Goal: Task Accomplishment & Management: Complete application form

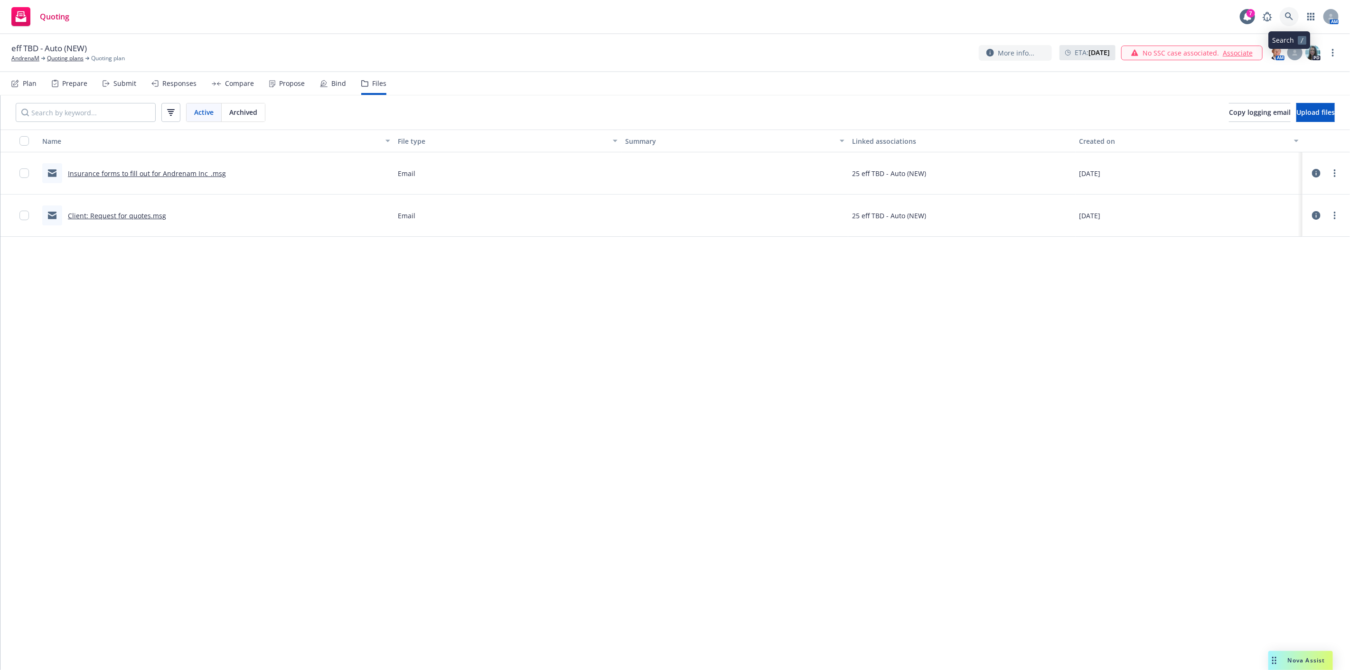
click at [1292, 12] on icon at bounding box center [1289, 16] width 9 height 9
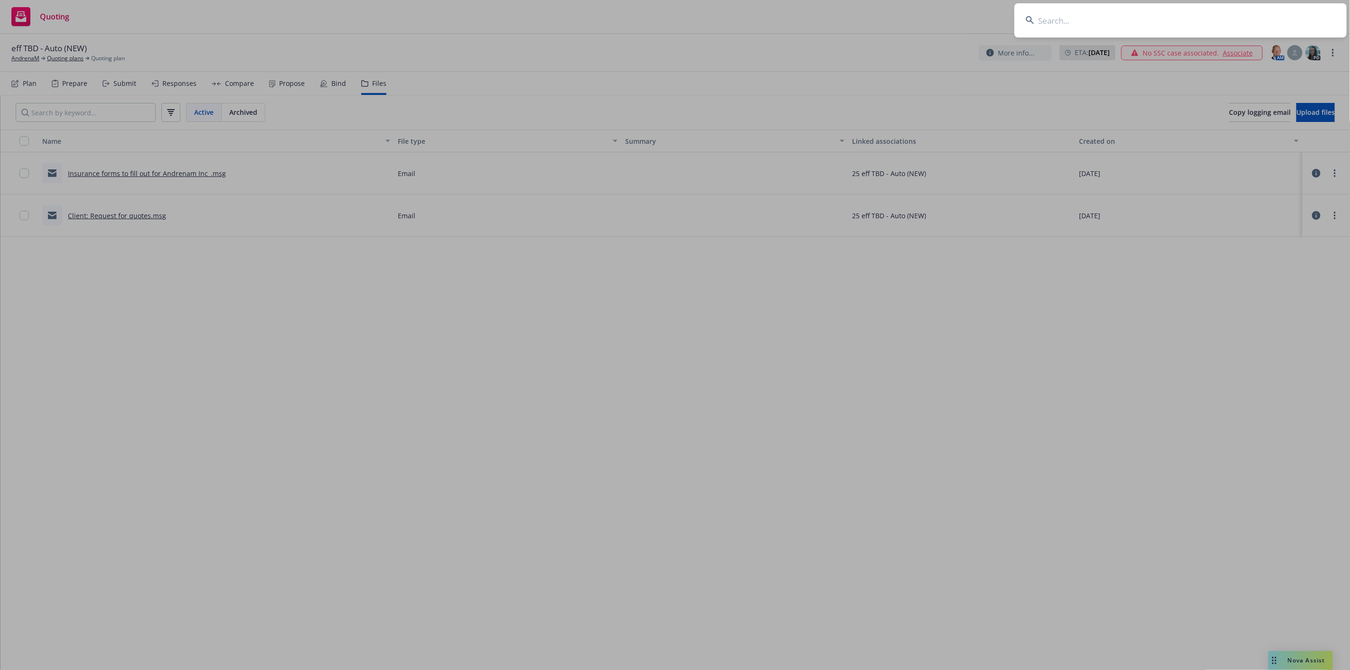
click at [1293, 21] on input at bounding box center [1180, 20] width 332 height 34
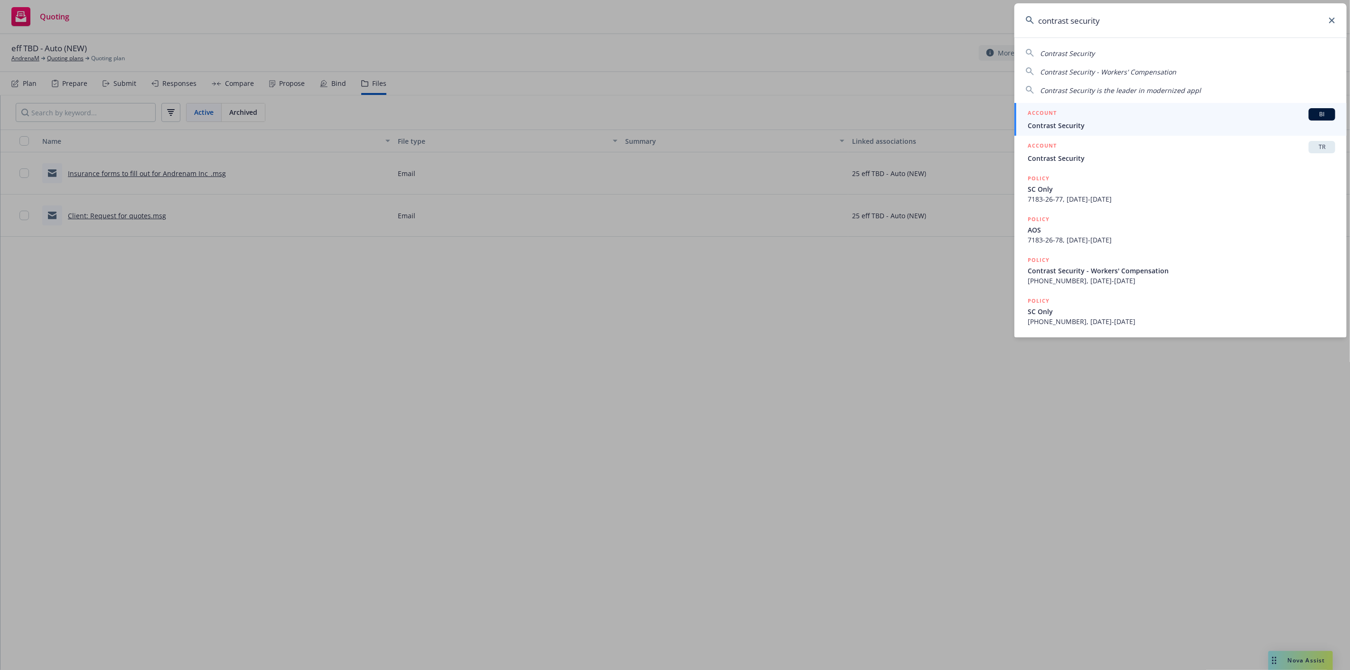
type input "contrast security"
click at [1219, 113] on div "ACCOUNT BI" at bounding box center [1182, 114] width 308 height 12
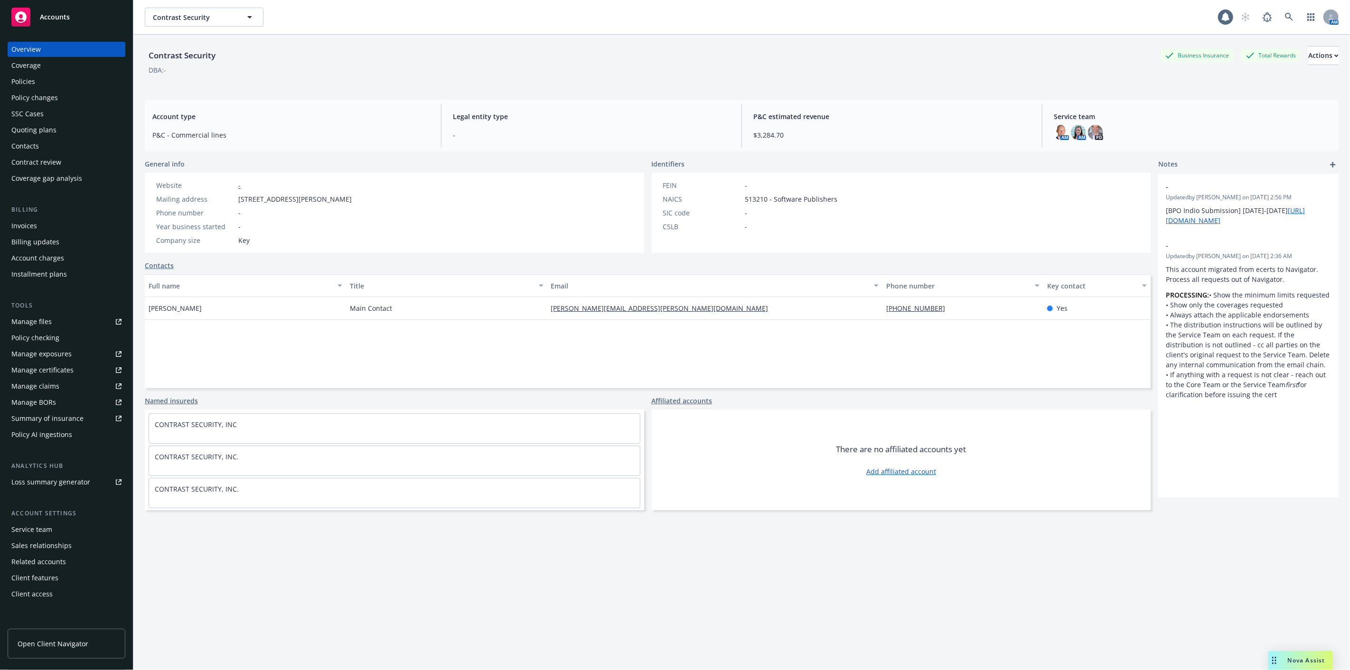
click at [14, 80] on div "Policies" at bounding box center [23, 81] width 24 height 15
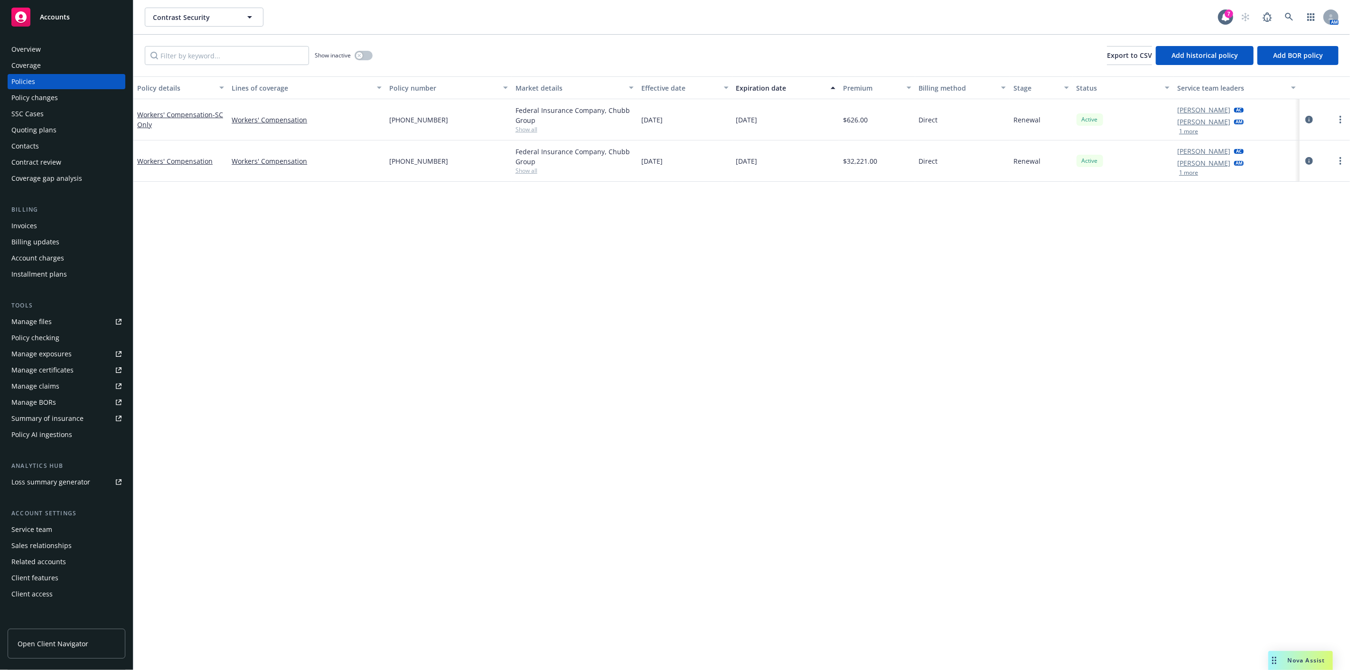
click at [37, 108] on div "SSC Cases" at bounding box center [27, 113] width 32 height 15
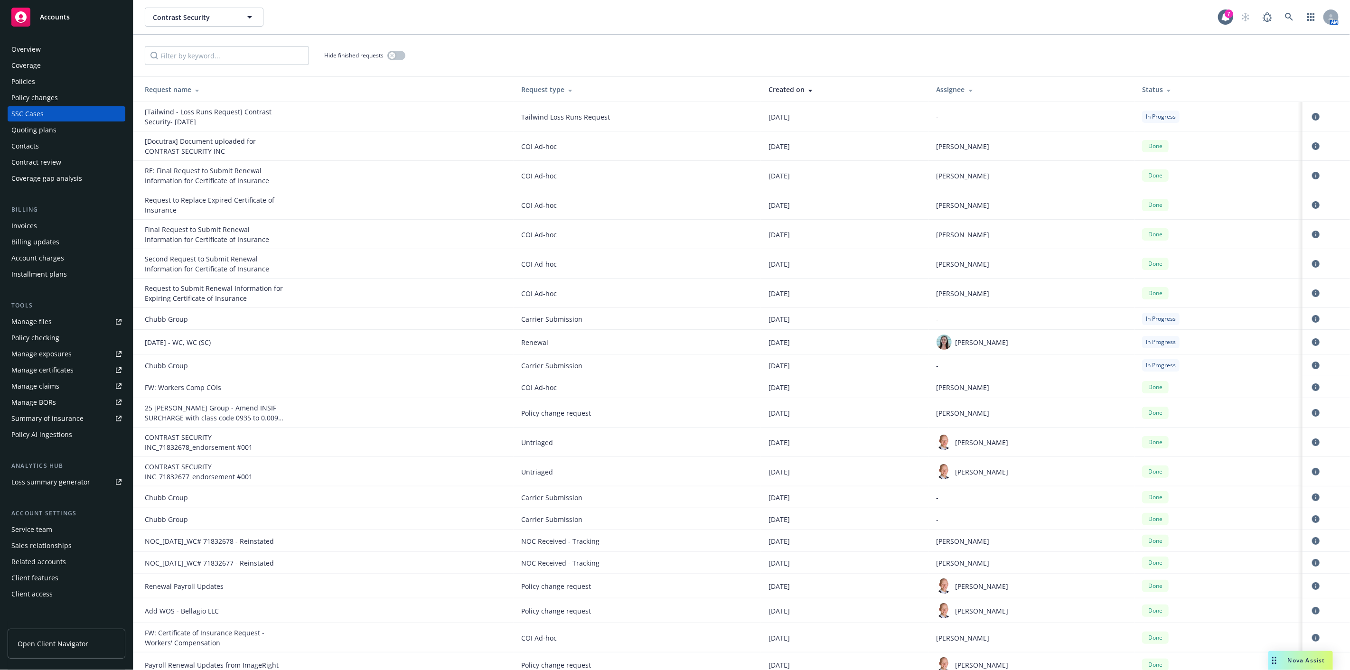
drag, startPoint x: 525, startPoint y: 117, endPoint x: 490, endPoint y: 122, distance: 35.6
click at [490, 122] on tr "[Tailwind - Loss Runs Request] Contrast Security- [DATE] Tailwind Loss Runs Req…" at bounding box center [741, 116] width 1217 height 29
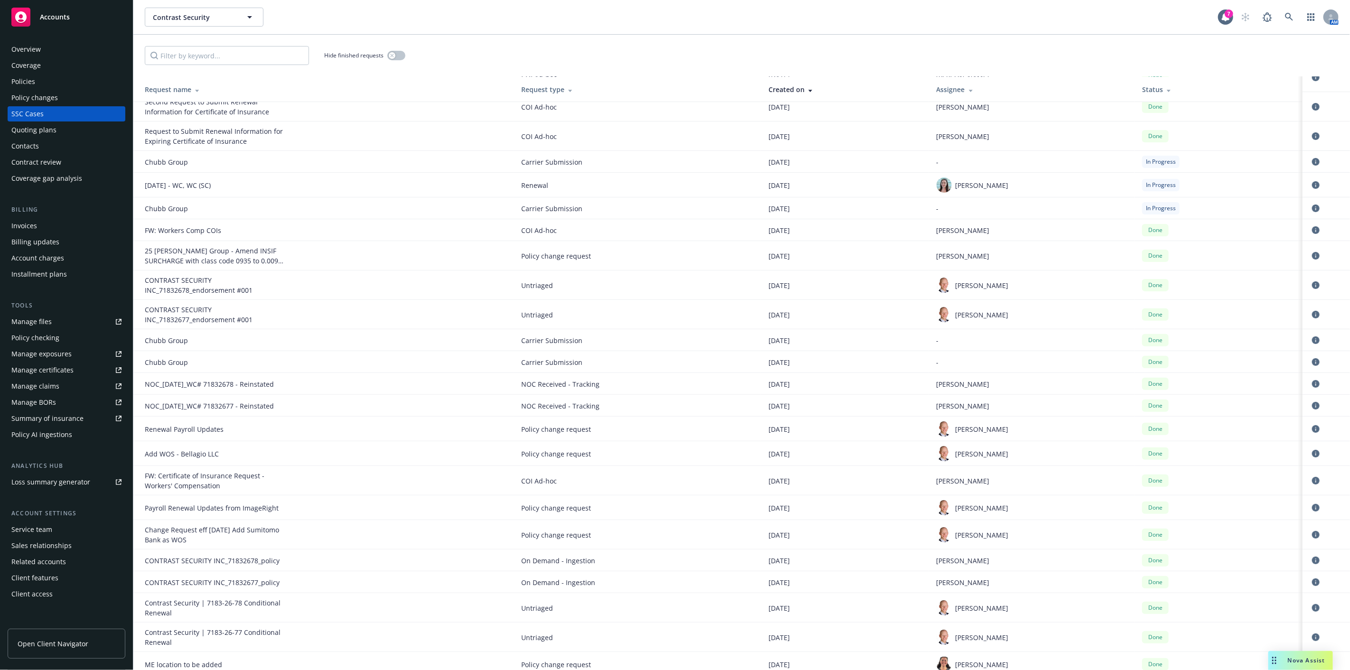
scroll to position [310, 0]
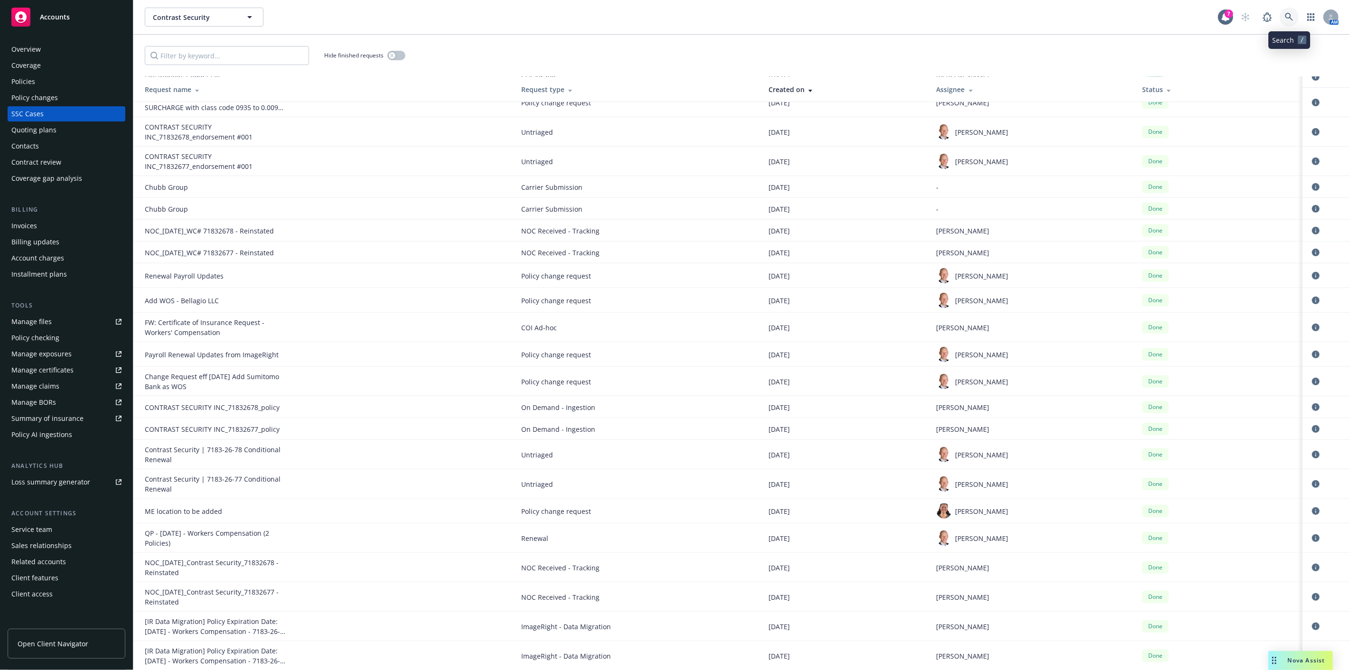
click at [1292, 17] on icon at bounding box center [1289, 17] width 9 height 9
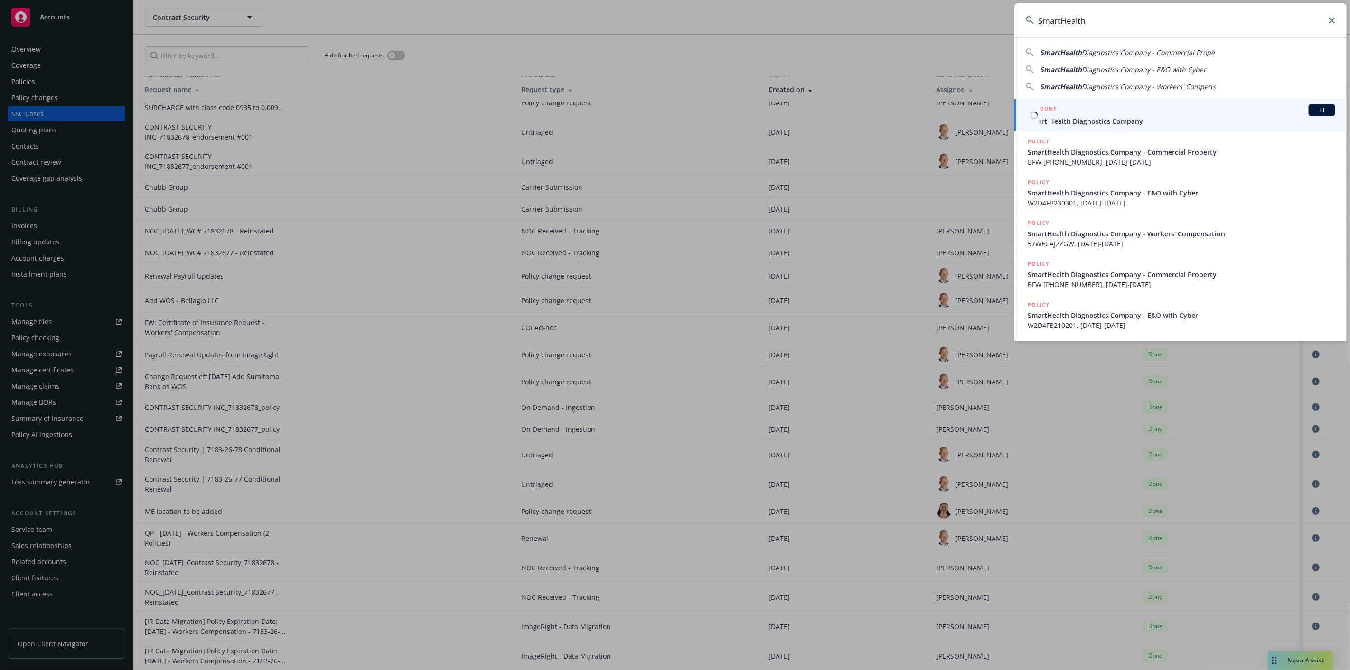
type input "SmartHealth"
click at [1285, 125] on span "Smart Health Diagnostics Company" at bounding box center [1182, 121] width 308 height 10
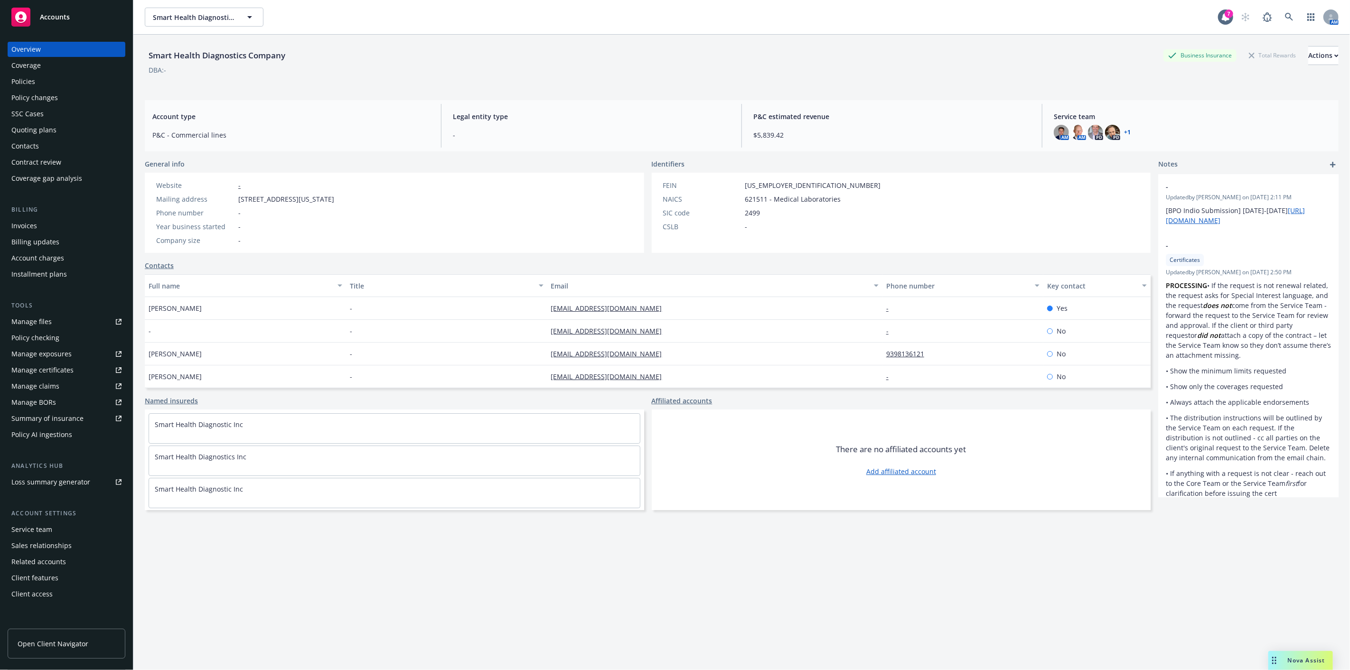
drag, startPoint x: 114, startPoint y: 98, endPoint x: 122, endPoint y: 97, distance: 8.1
click at [114, 98] on div "Policy changes" at bounding box center [66, 97] width 110 height 15
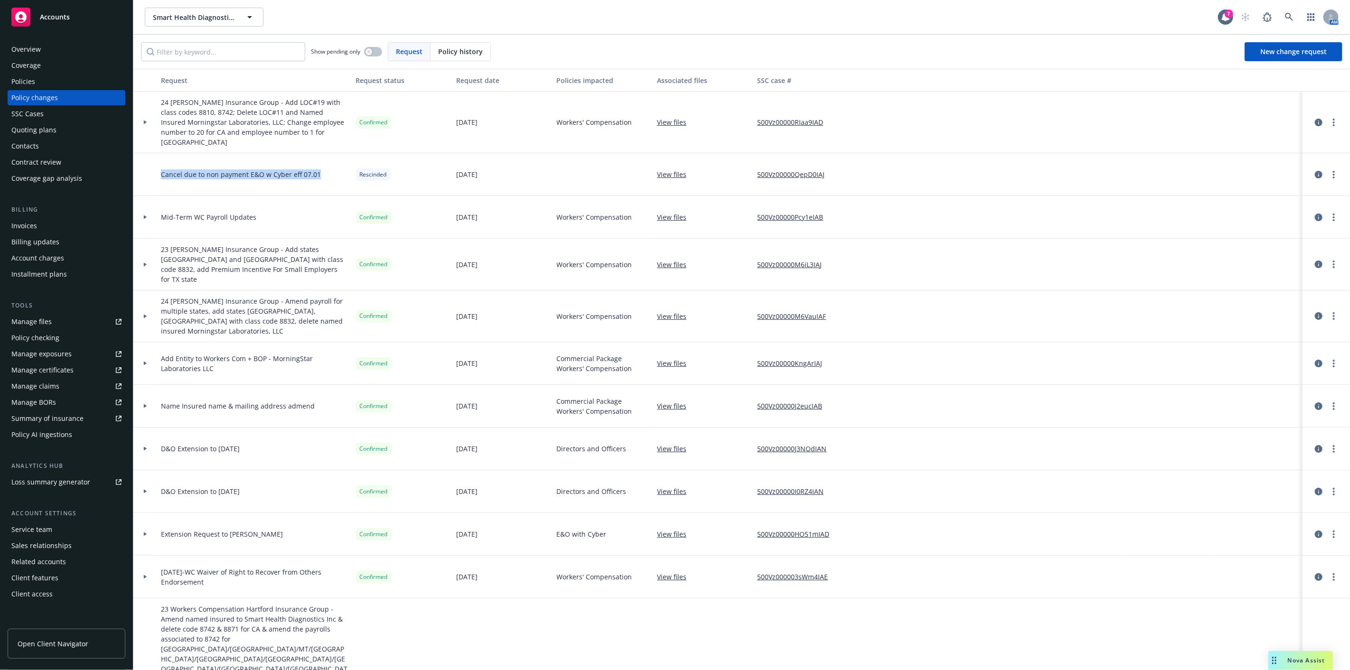
drag, startPoint x: 155, startPoint y: 162, endPoint x: 328, endPoint y: 165, distance: 172.8
click at [342, 166] on div "Cancel due to non payment E&O w Cyber eff 07.01 Rescinded [DATE] View files 500…" at bounding box center [741, 174] width 1217 height 43
click at [295, 169] on span "Cancel due to non payment E&O w Cyber eff 07.01" at bounding box center [241, 174] width 160 height 10
click at [1255, 55] on link "New change request" at bounding box center [1294, 51] width 98 height 19
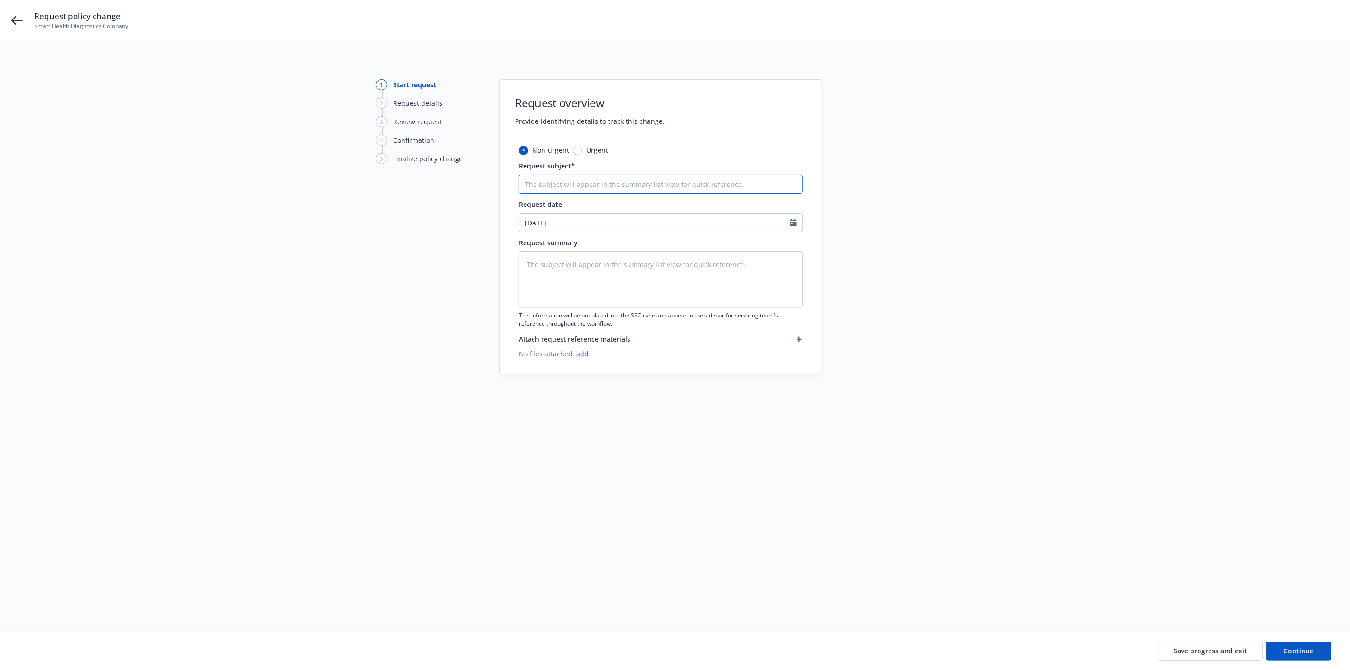
click at [765, 182] on input "Request subject*" at bounding box center [661, 184] width 284 height 19
drag, startPoint x: 557, startPoint y: 183, endPoint x: 607, endPoint y: 191, distance: 50.1
click at [560, 183] on input "Request subject*" at bounding box center [661, 184] width 284 height 19
click at [617, 183] on input "Request subject*" at bounding box center [661, 184] width 284 height 19
type textarea "x"
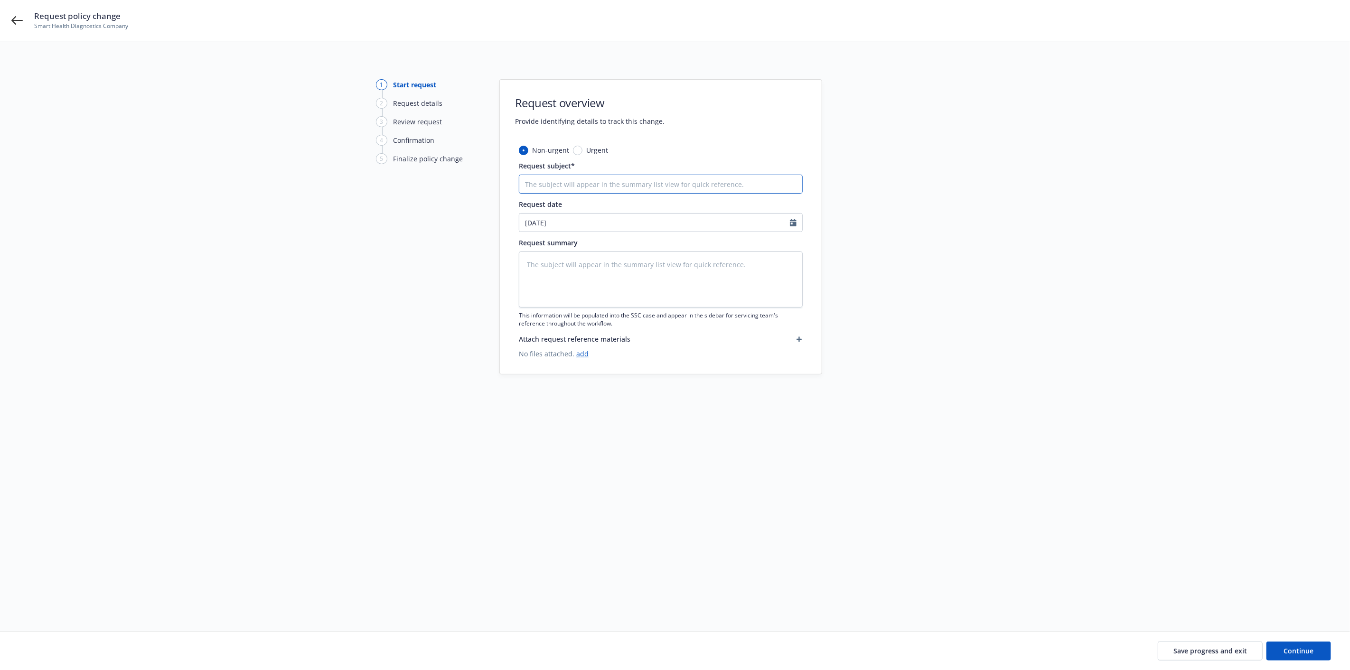
type input "A"
type textarea "x"
type input "Ad"
type textarea "x"
type input "Add"
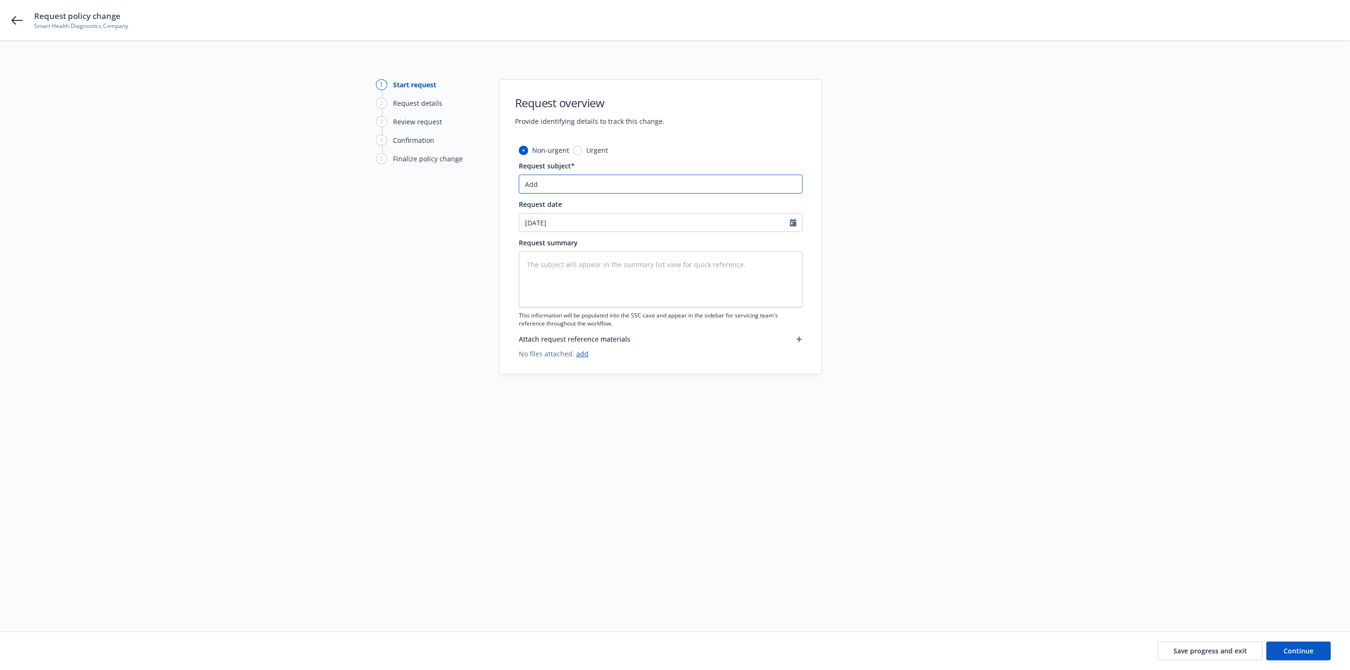
type textarea "x"
type input "Add"
type textarea "x"
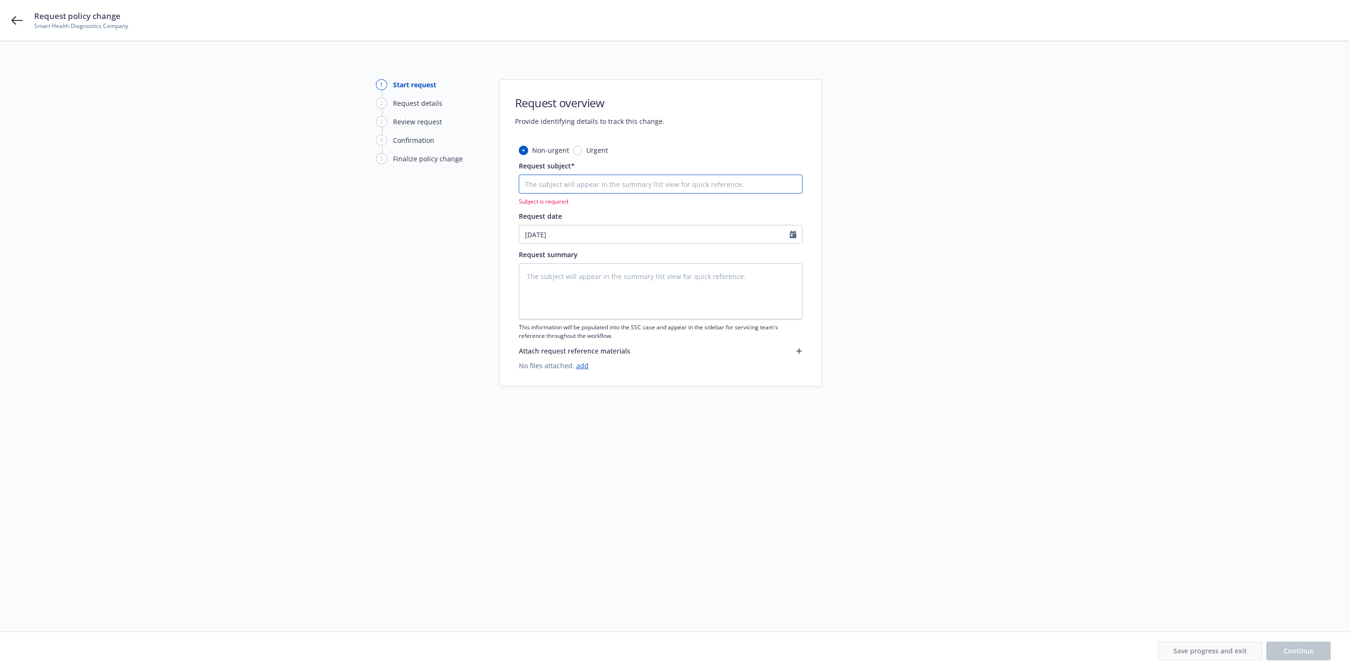
type textarea "x"
type input "E"
type textarea "x"
type input "E&"
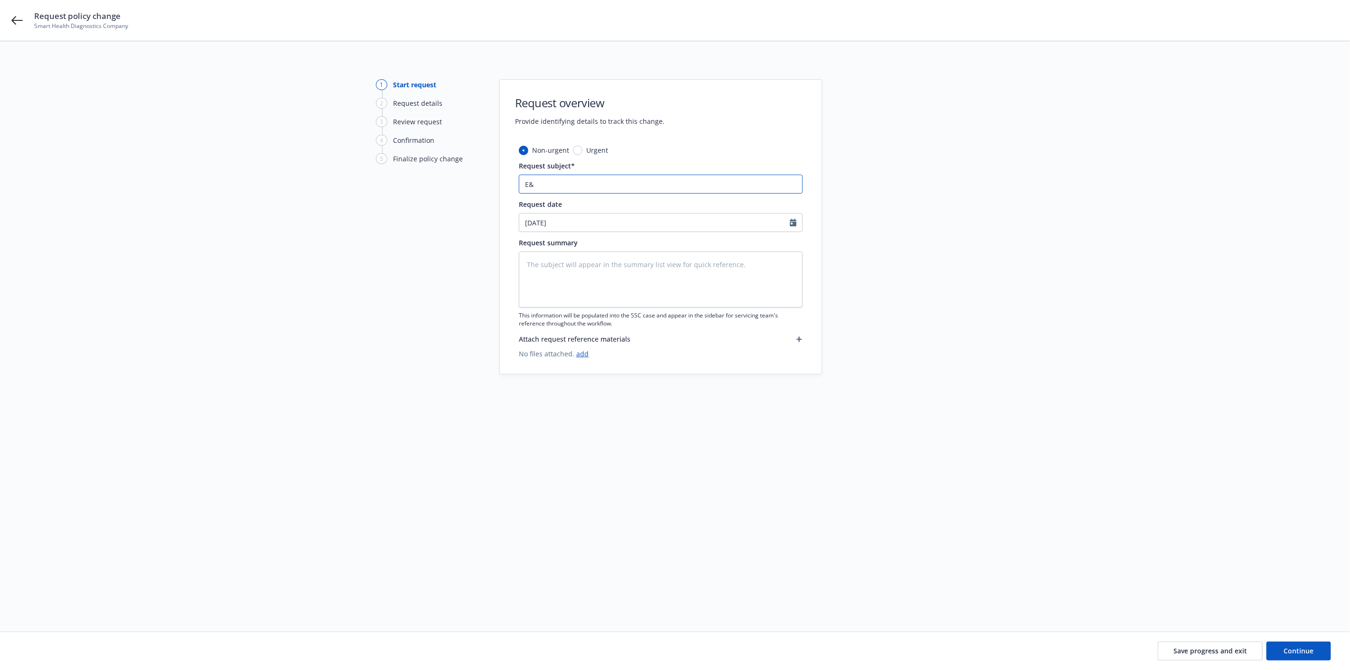
type textarea "x"
type input "E&O"
type textarea "x"
type input "E&O"
type textarea "x"
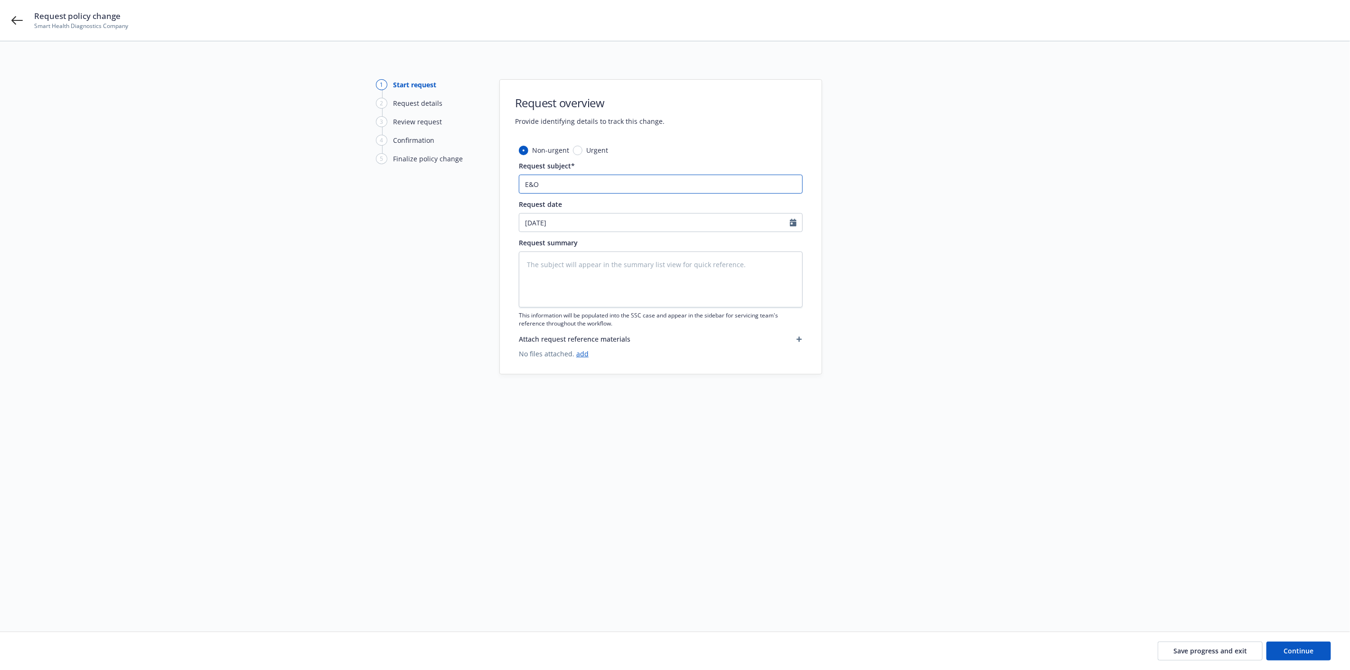
type input "E&O -"
type textarea "x"
type input "E&O -"
type textarea "x"
type input "E&O -"
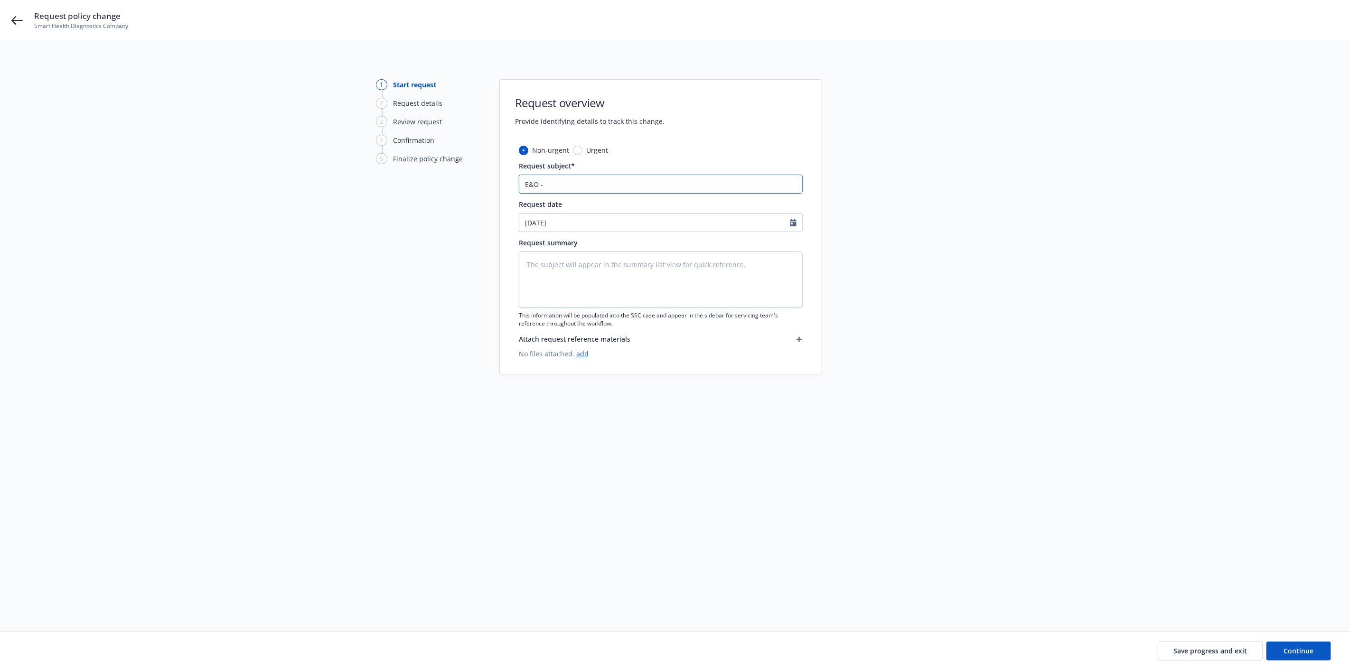
type textarea "x"
type input "E&O"
type textarea "x"
type input "E&O C"
type textarea "x"
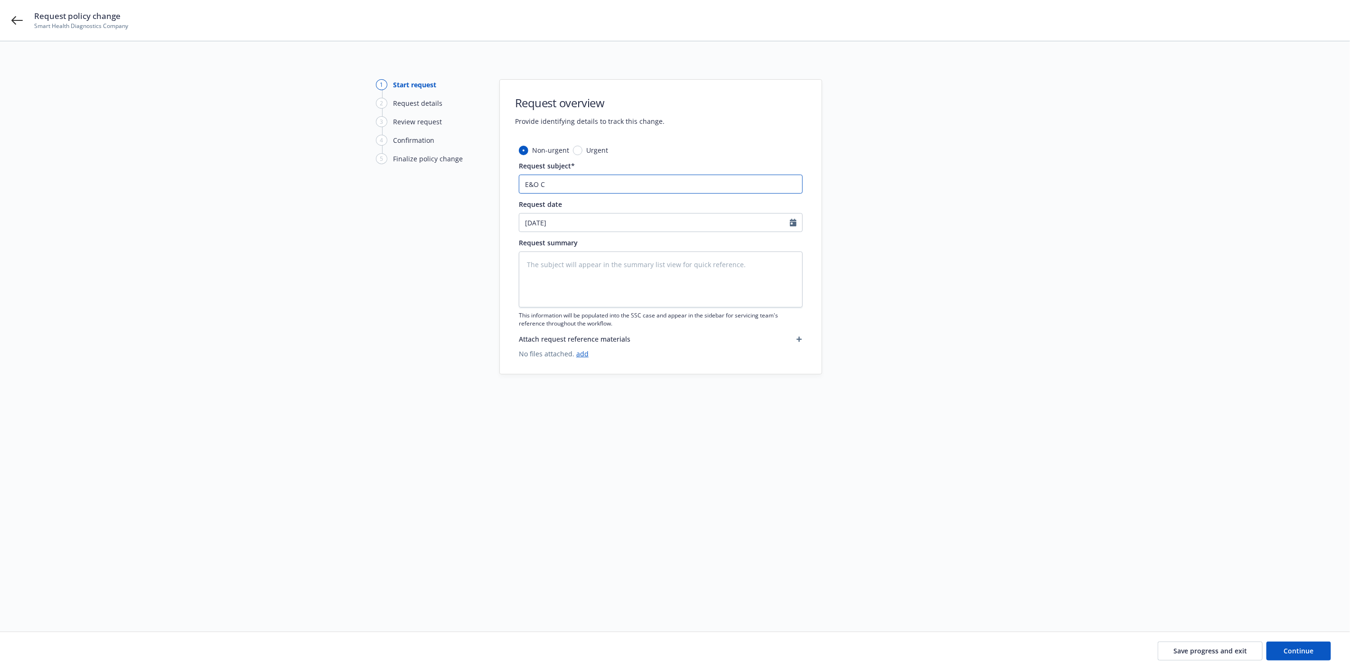
type input "E&O Cy"
type textarea "x"
type input "E&O Cyb"
type textarea "x"
type input "E&O Cybe"
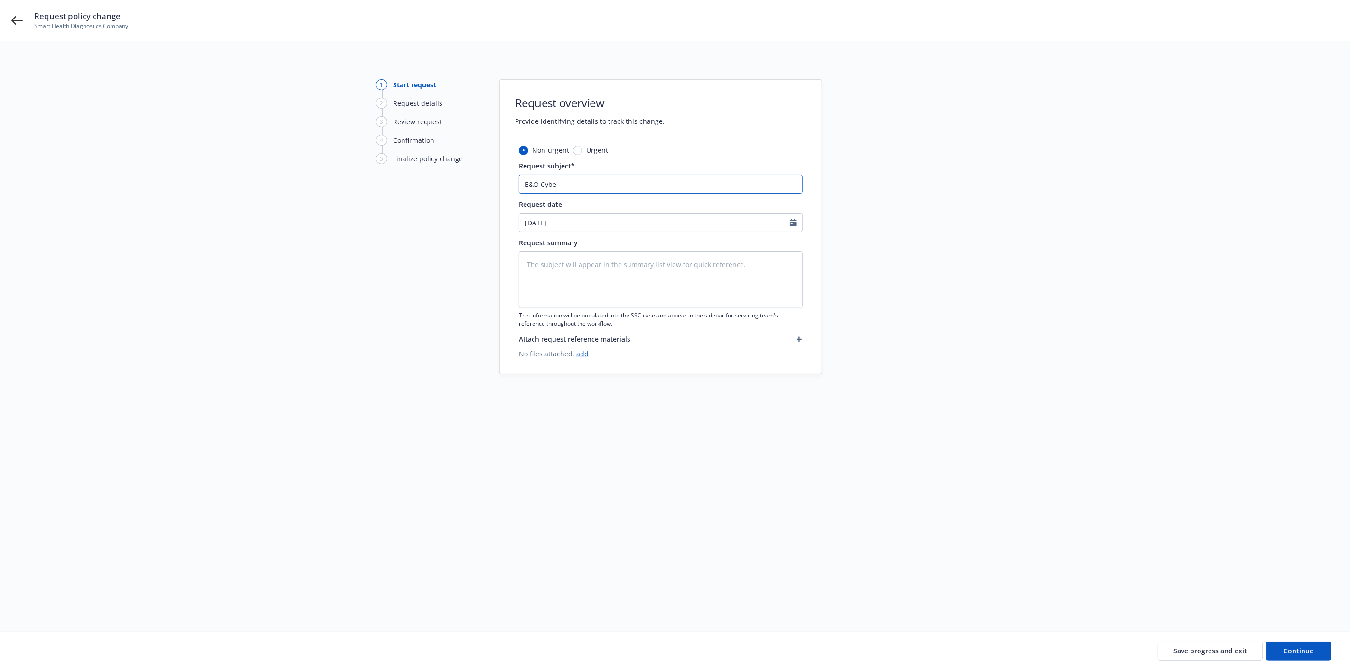
type textarea "x"
type input "E&O Cyber"
type textarea "x"
type input "E&O Cyber"
type textarea "x"
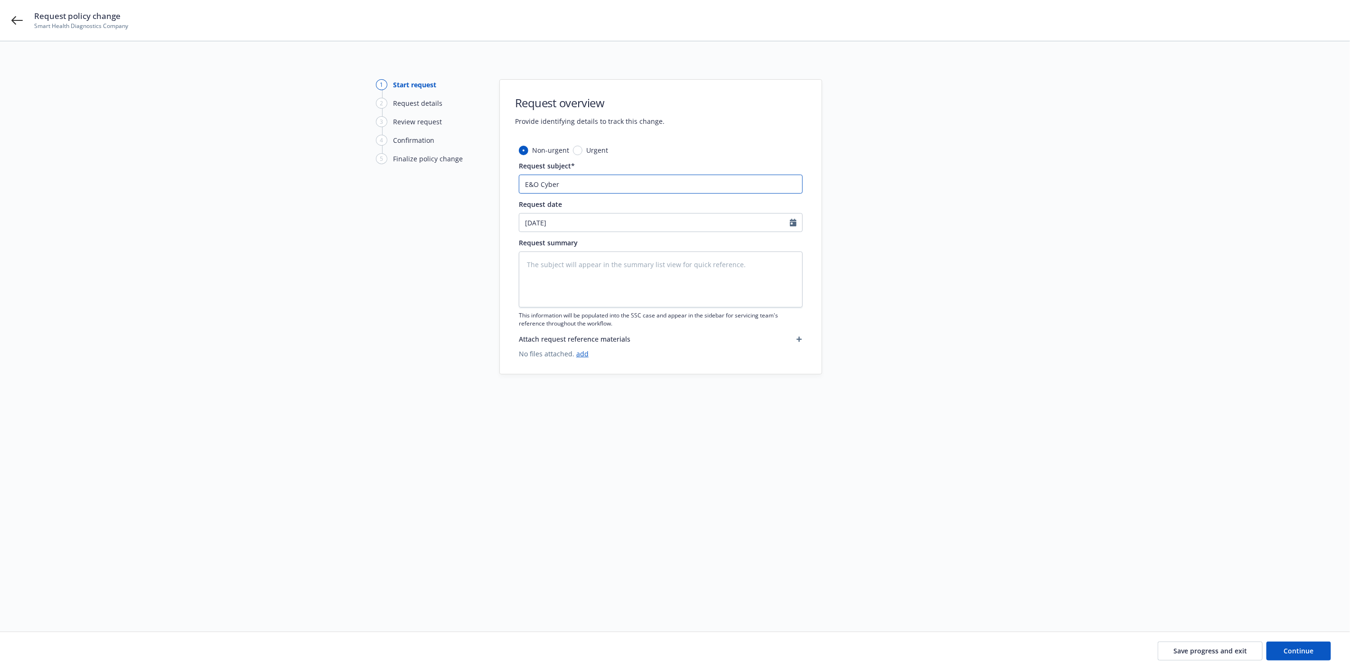
type input "E&O"
type textarea "x"
type input "E&"
type textarea "x"
type input "E"
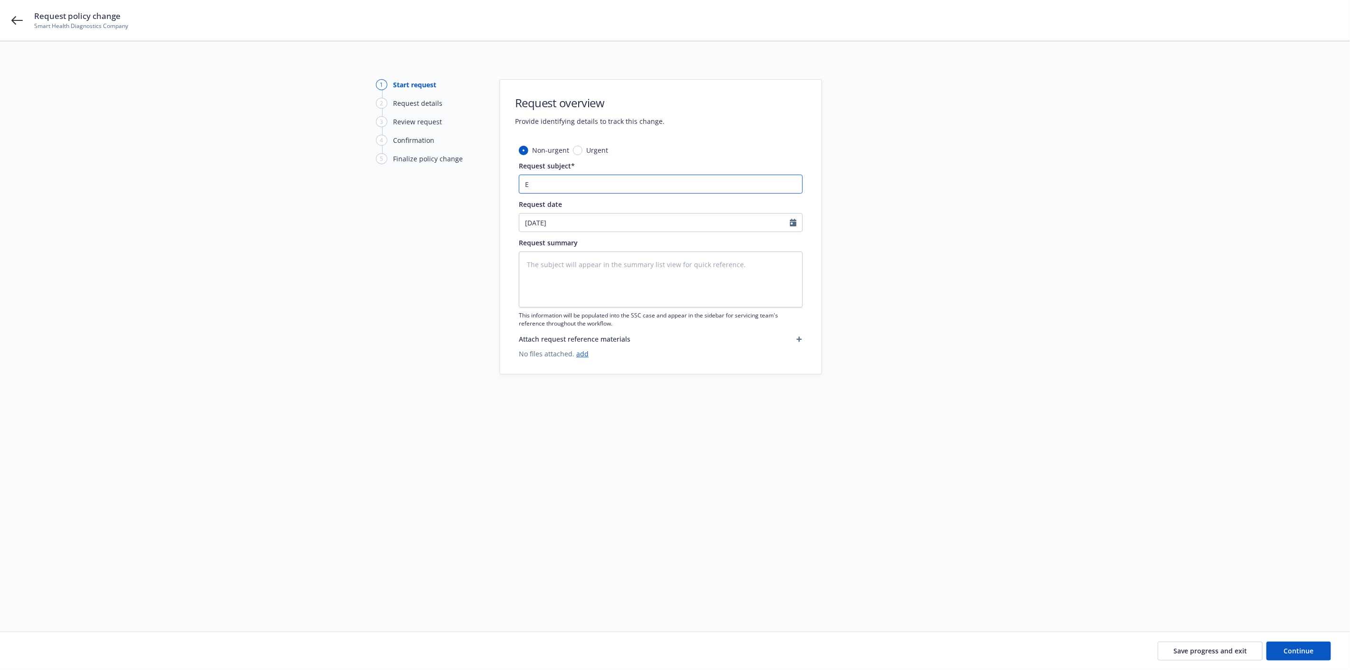
type textarea "x"
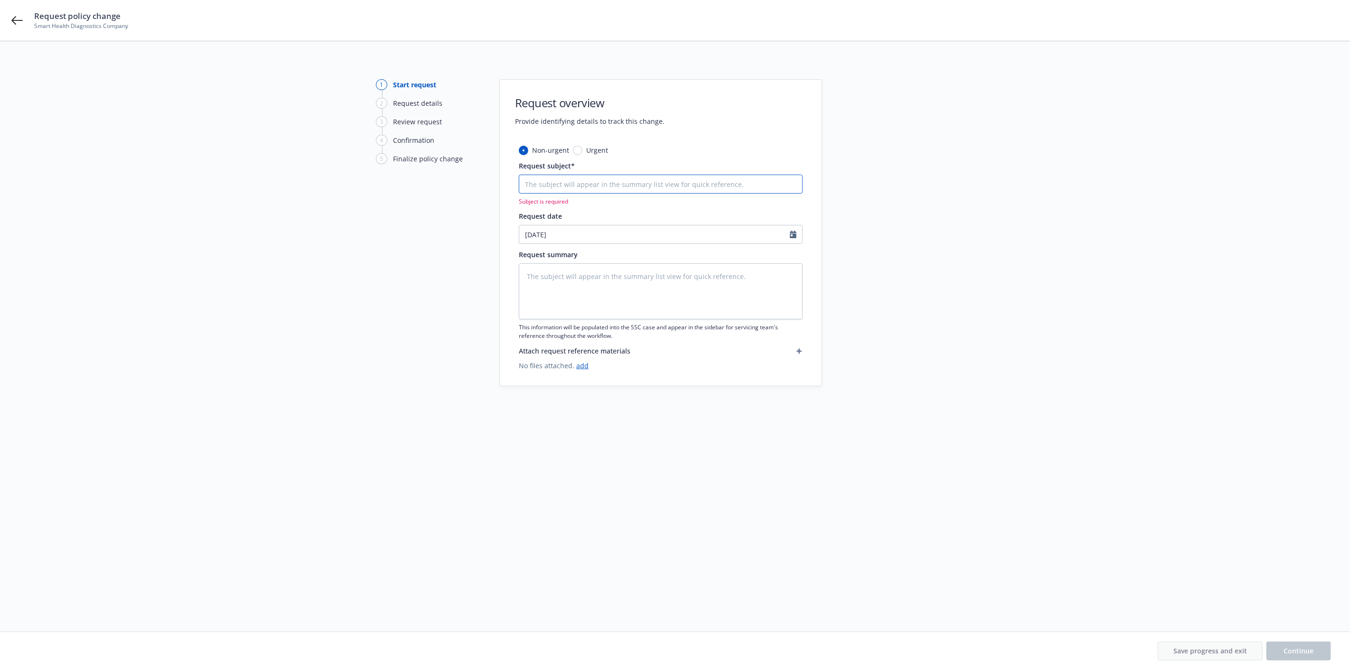
type textarea "x"
type input "M"
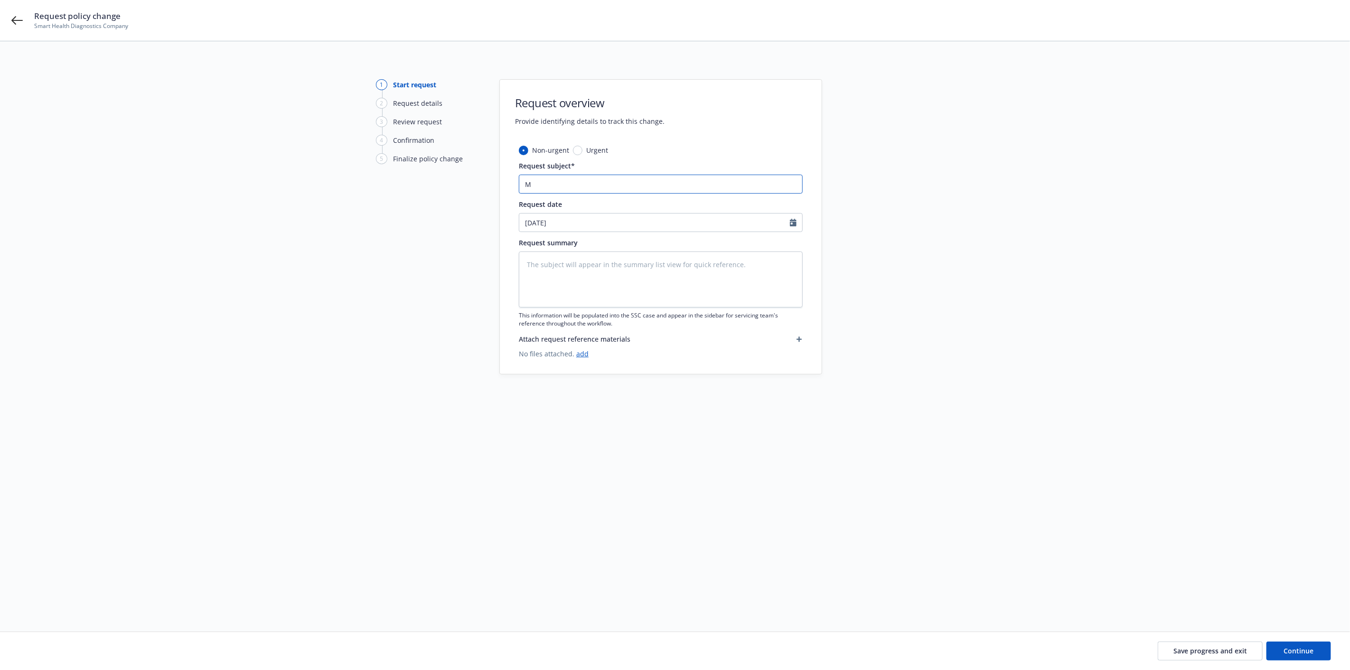
type textarea "x"
type input "Ma"
type textarea "x"
type input "Man"
type textarea "x"
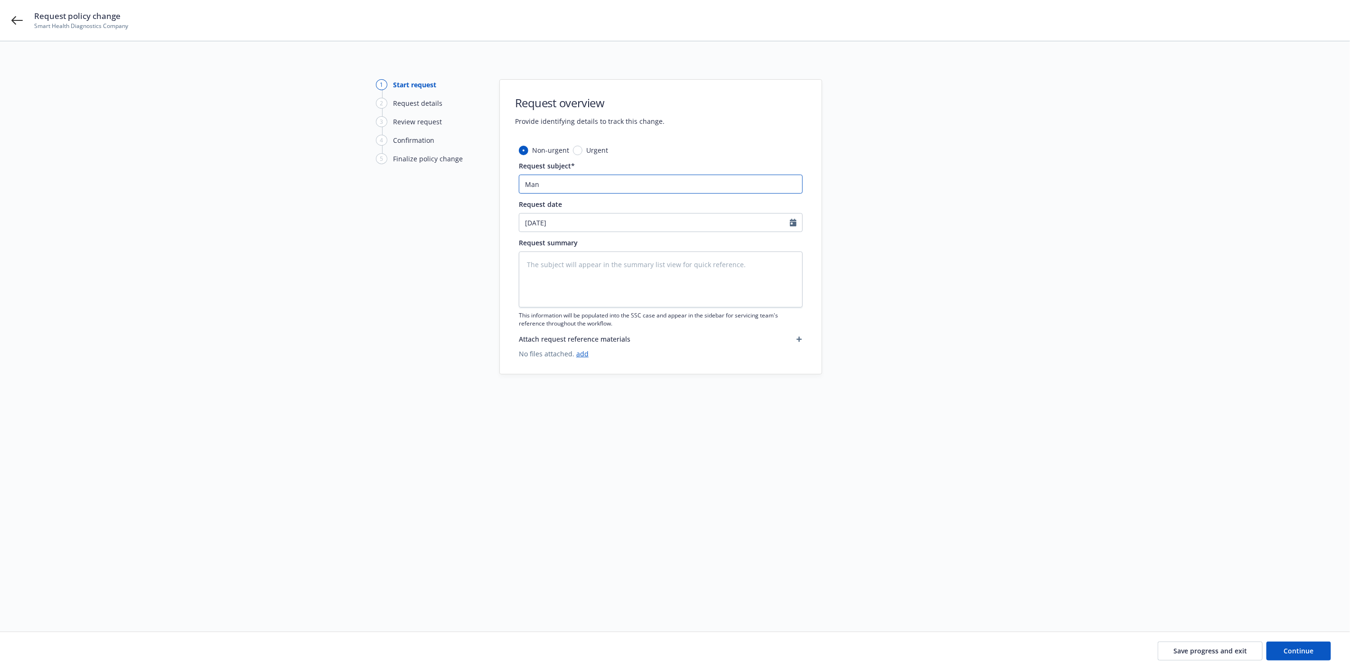
type input "Mana"
type textarea "x"
type input "Manag"
type textarea "x"
type input "Manage"
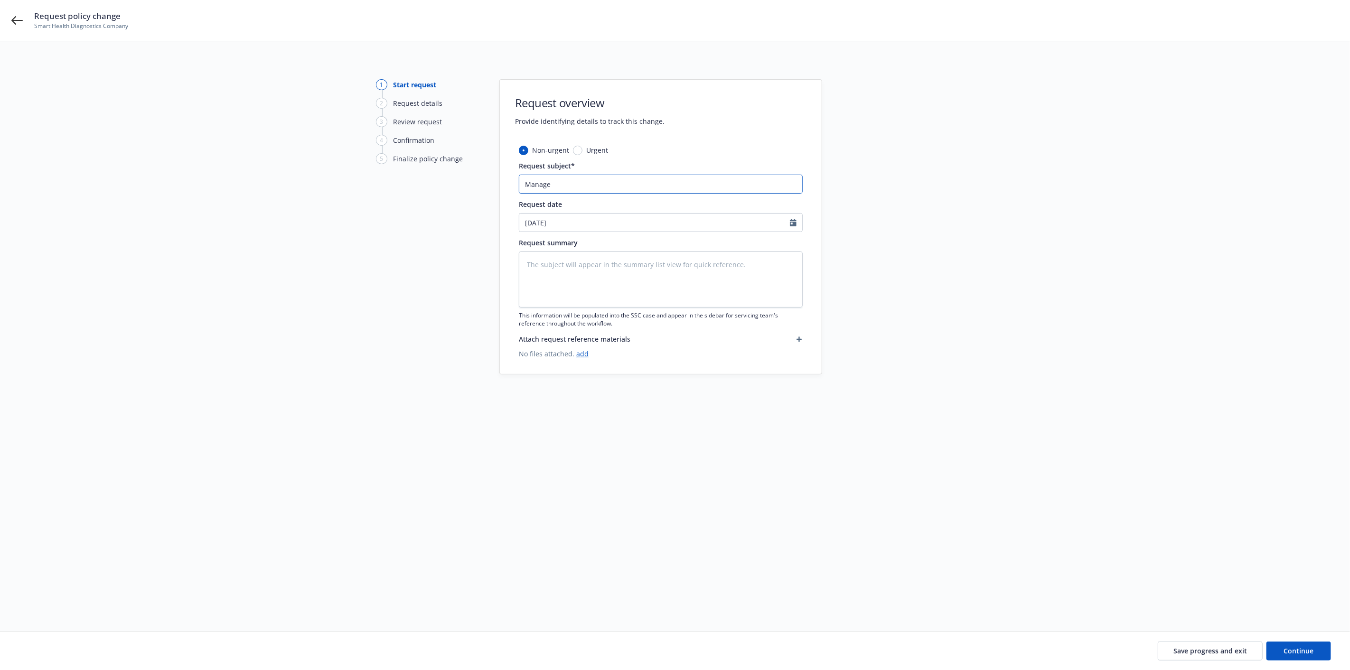
type textarea "x"
type input "Manageme"
type textarea "x"
type input "Managemen"
type textarea "x"
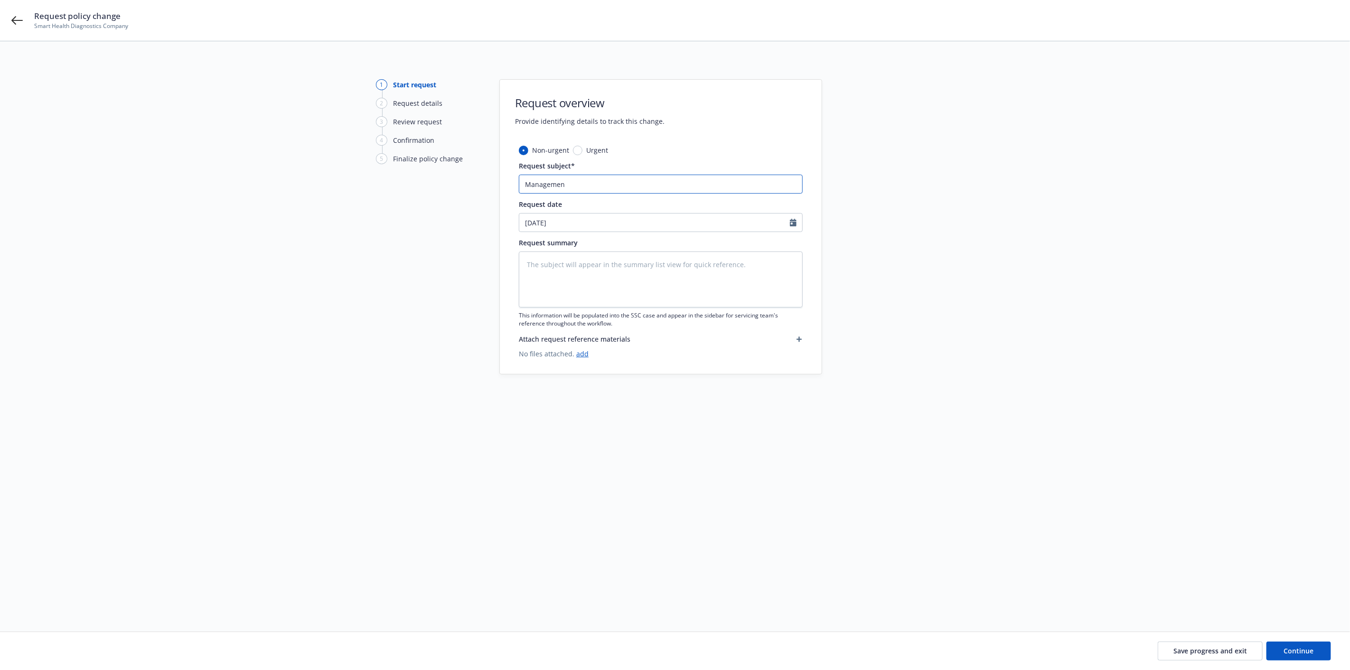
type input "Management"
type textarea "x"
type input "Management"
type textarea "x"
type input "Management l"
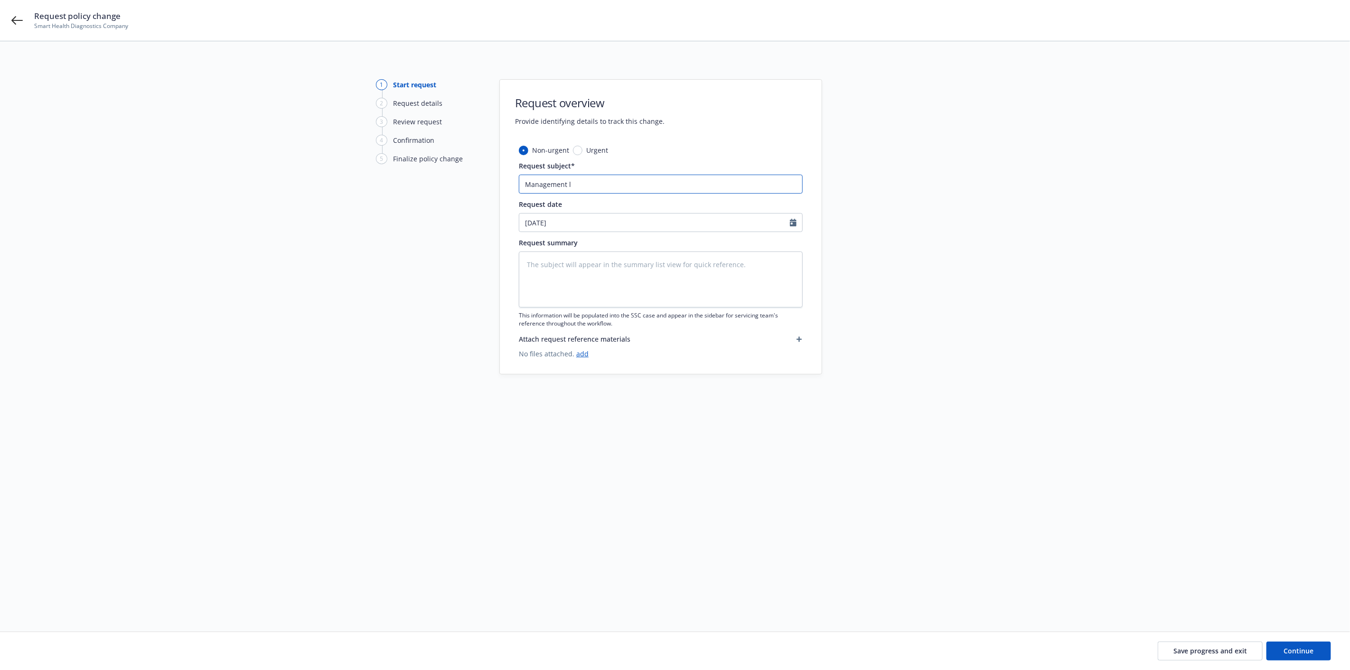
type textarea "x"
type input "Management"
type textarea "x"
type input "Management L"
type textarea "x"
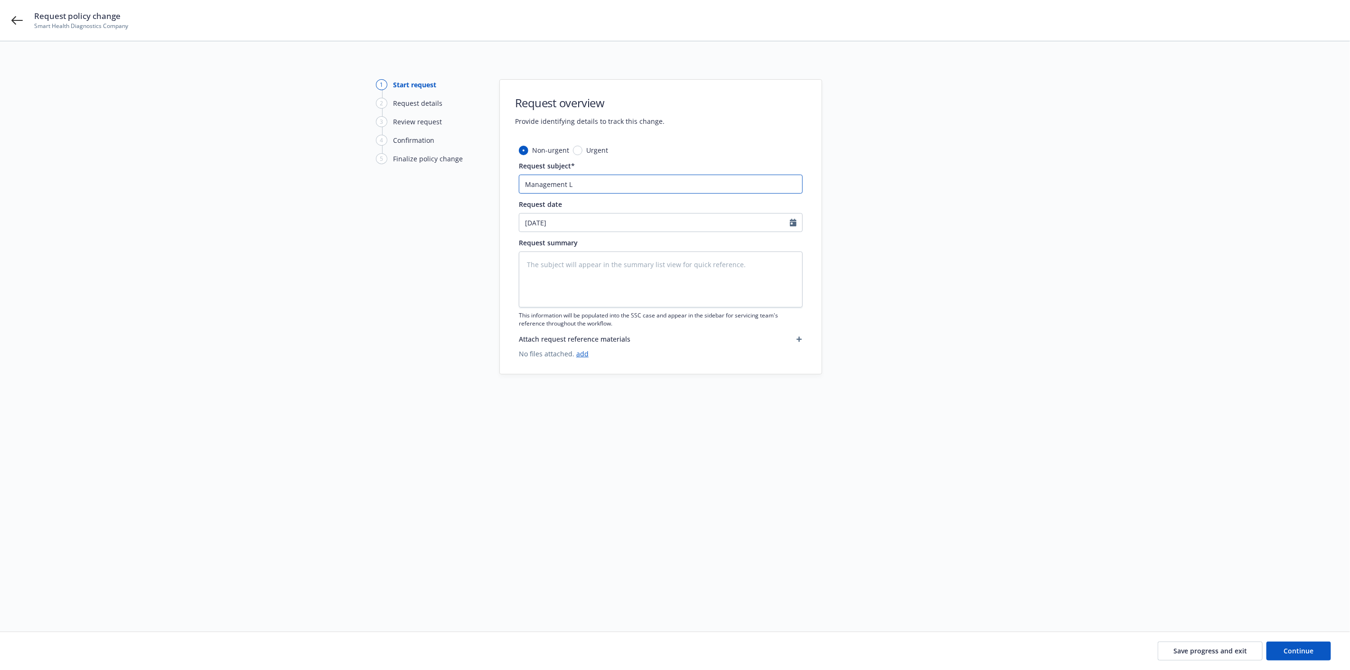
type input "Management [PERSON_NAME]"
type textarea "x"
type input "Management Lia"
type textarea "x"
type input "Management Liab"
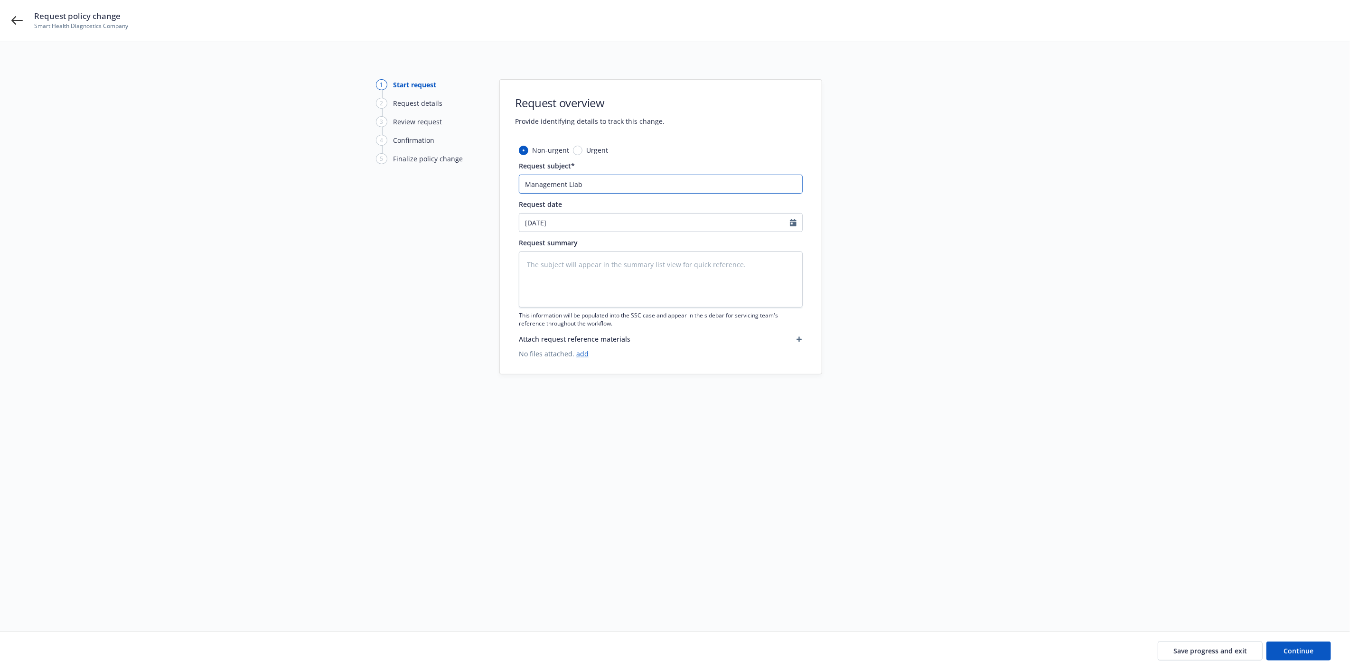
type textarea "x"
type input "Management Liabi"
type textarea "x"
type input "Management Liabil"
type textarea "x"
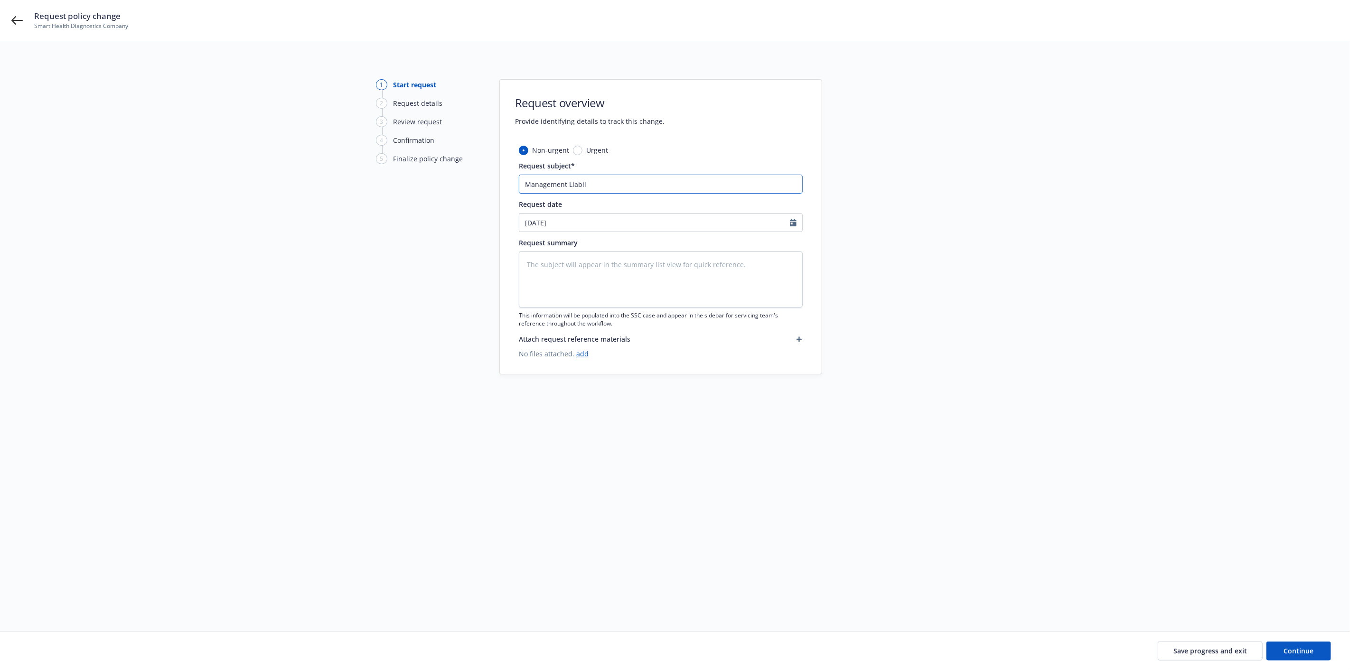
type input "Management Liabili"
type textarea "x"
type input "Management Liabilit"
type textarea "x"
type input "Management Liability"
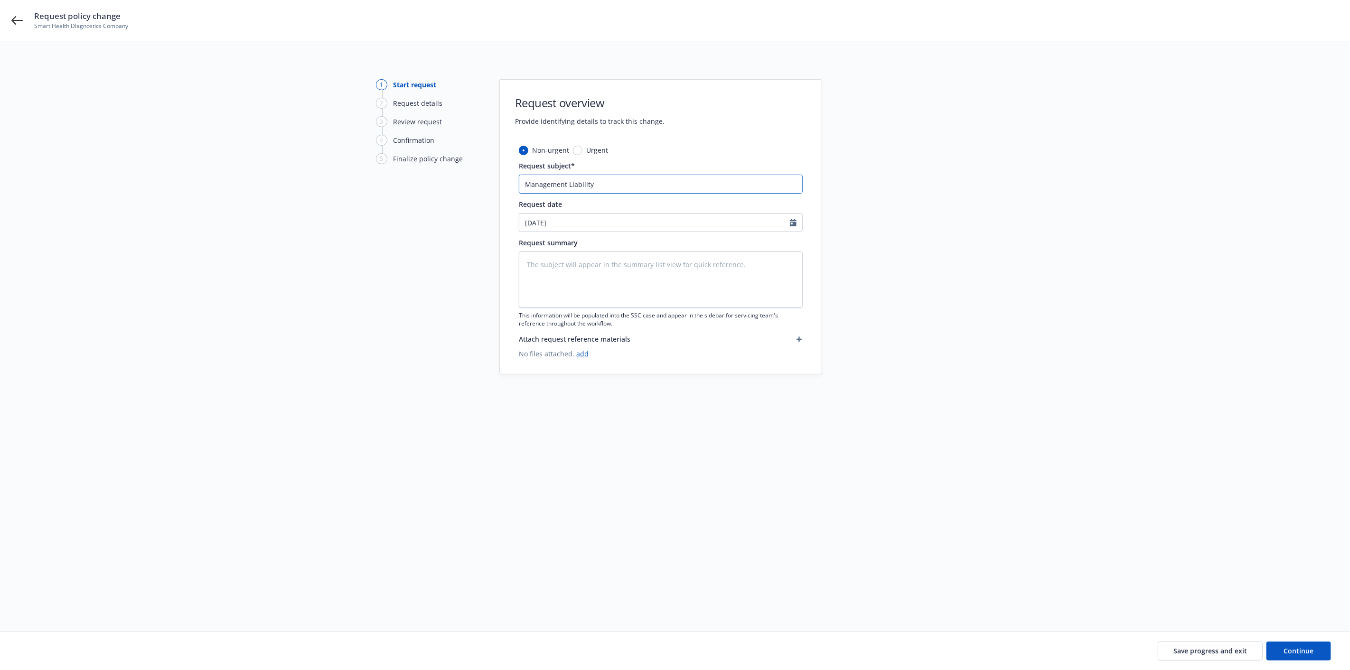
type textarea "x"
type input "Management Liability"
type textarea "x"
type input "Management Liability -"
type textarea "x"
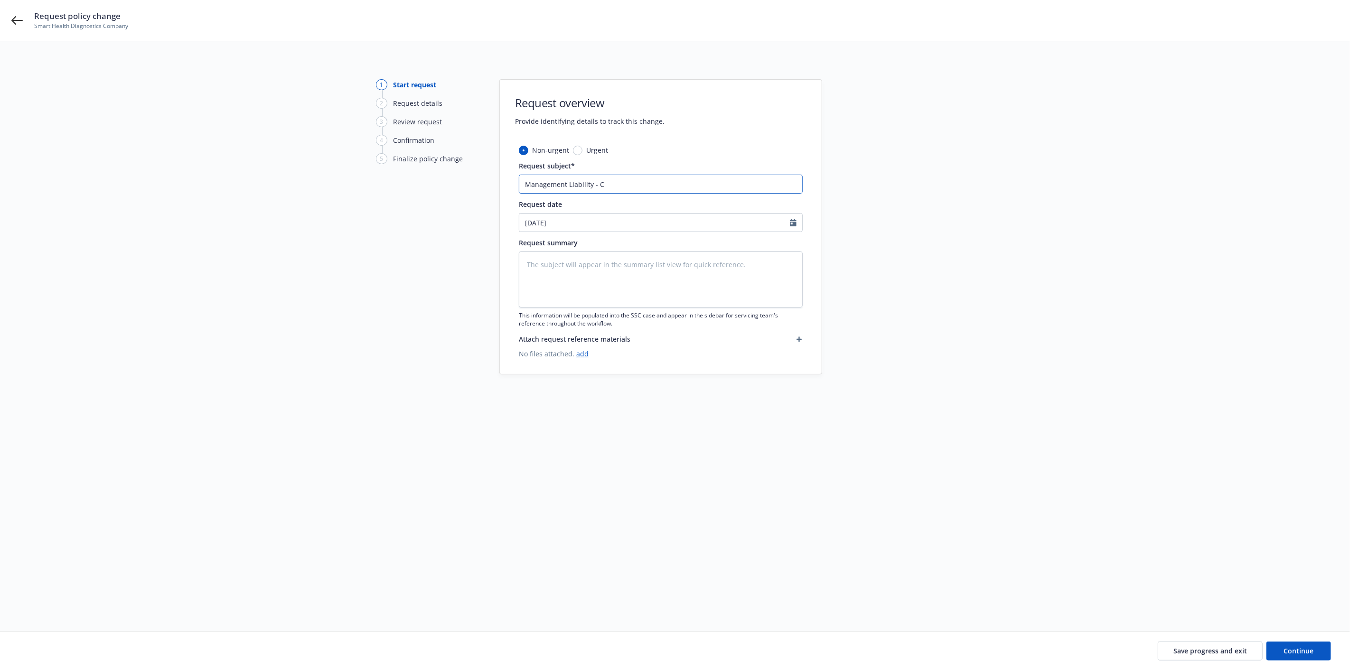
type input "Management Liability - CH"
type textarea "x"
type input "Management Liability - C"
type textarea "x"
type input "Management Liability - Ch"
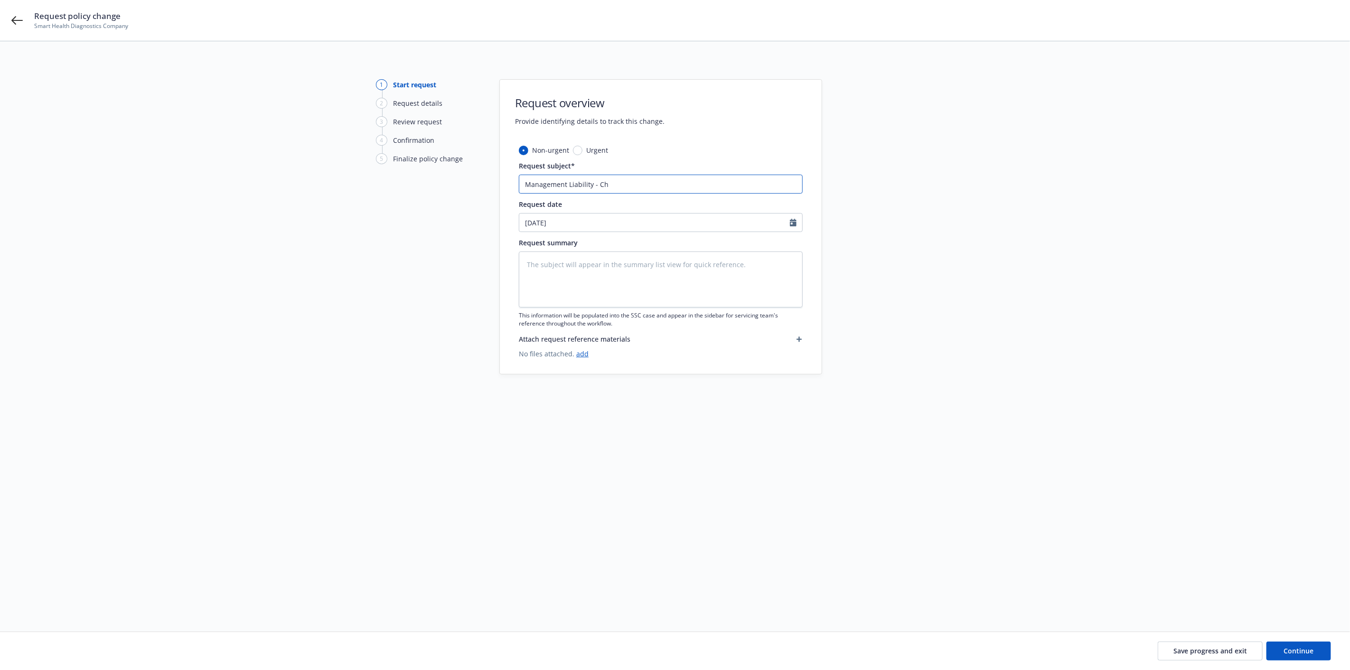
type textarea "x"
type input "Management Liability - Cho"
type textarea "x"
type input "Management [PERSON_NAME]"
type textarea "x"
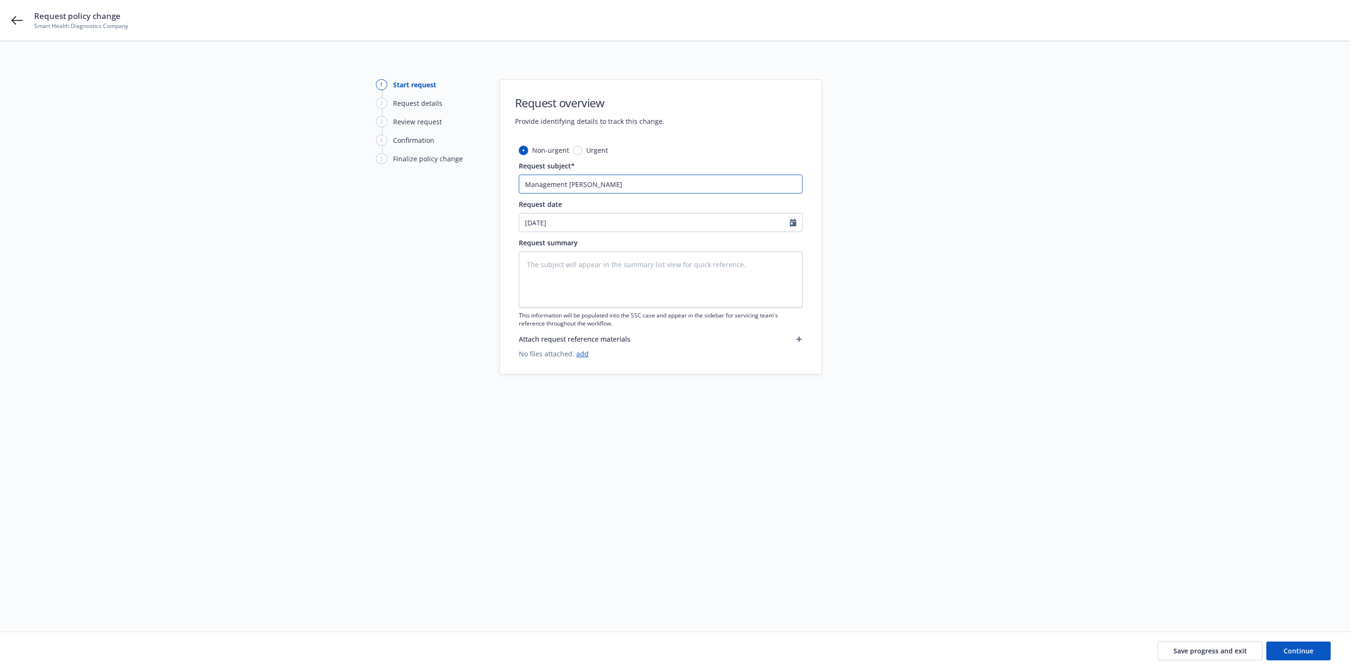
type input "Management Liability - Choice"
type textarea "x"
type input "Management Liability - Choice"
type textarea "x"
type input "Management Liability - Choice o"
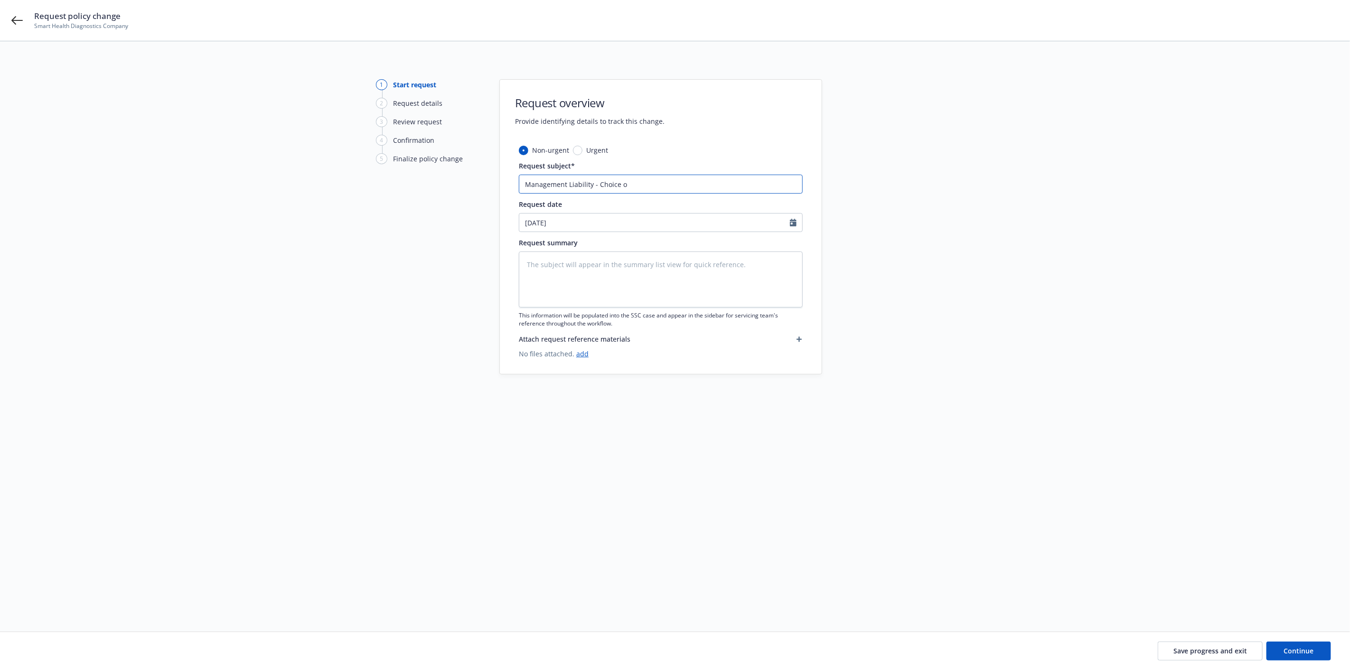
type textarea "x"
type input "Management Liability - Choice of"
type textarea "x"
type input "Management Liability - Choice of"
type textarea "x"
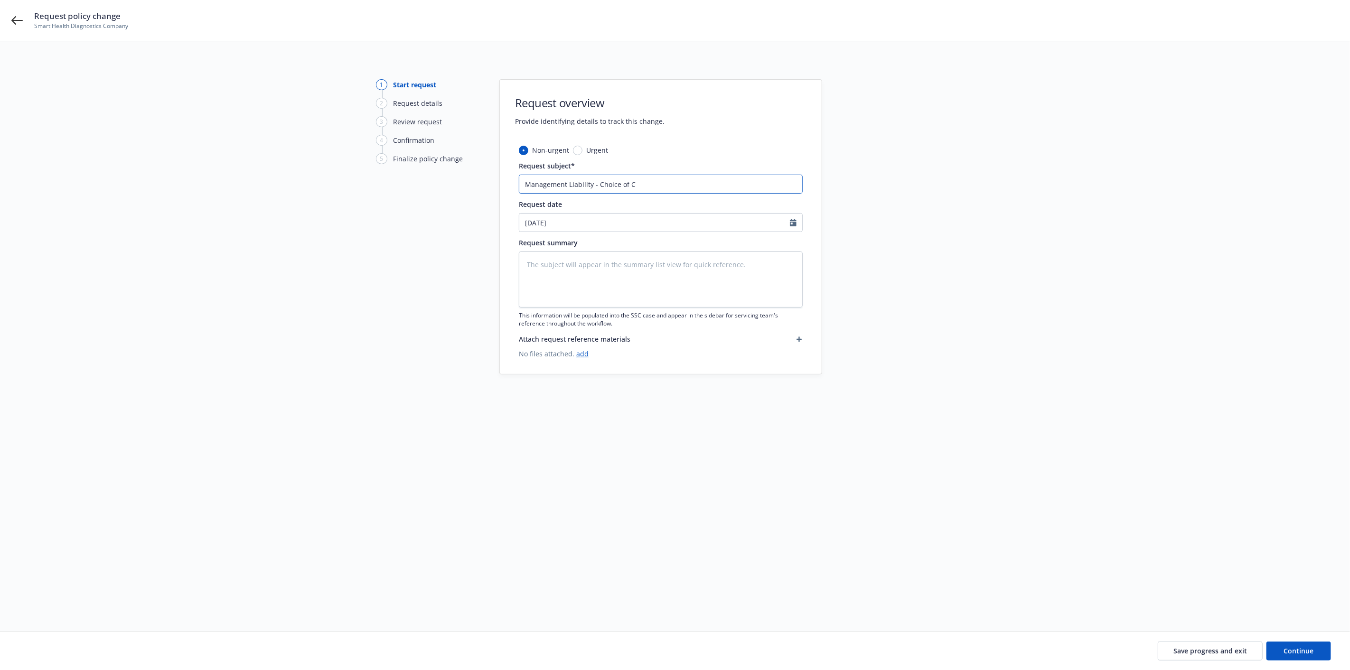
type input "Management Liability - Choice of CO"
type textarea "x"
type input "Management Liability - Choice of COu"
type textarea "x"
type input "Management Liability - Choice of COuns"
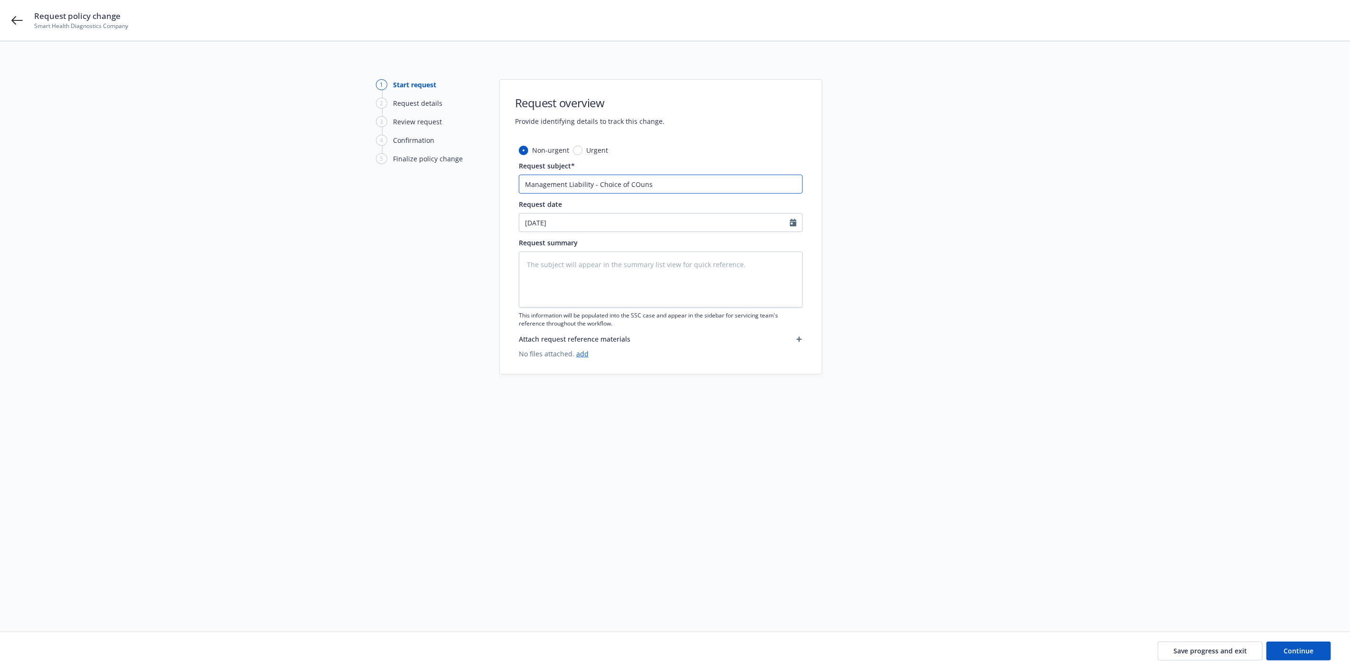
type textarea "x"
type input "Management Liability - Choice of COunse"
type textarea "x"
type input "Management Liability - Choice of COunsel"
type textarea "x"
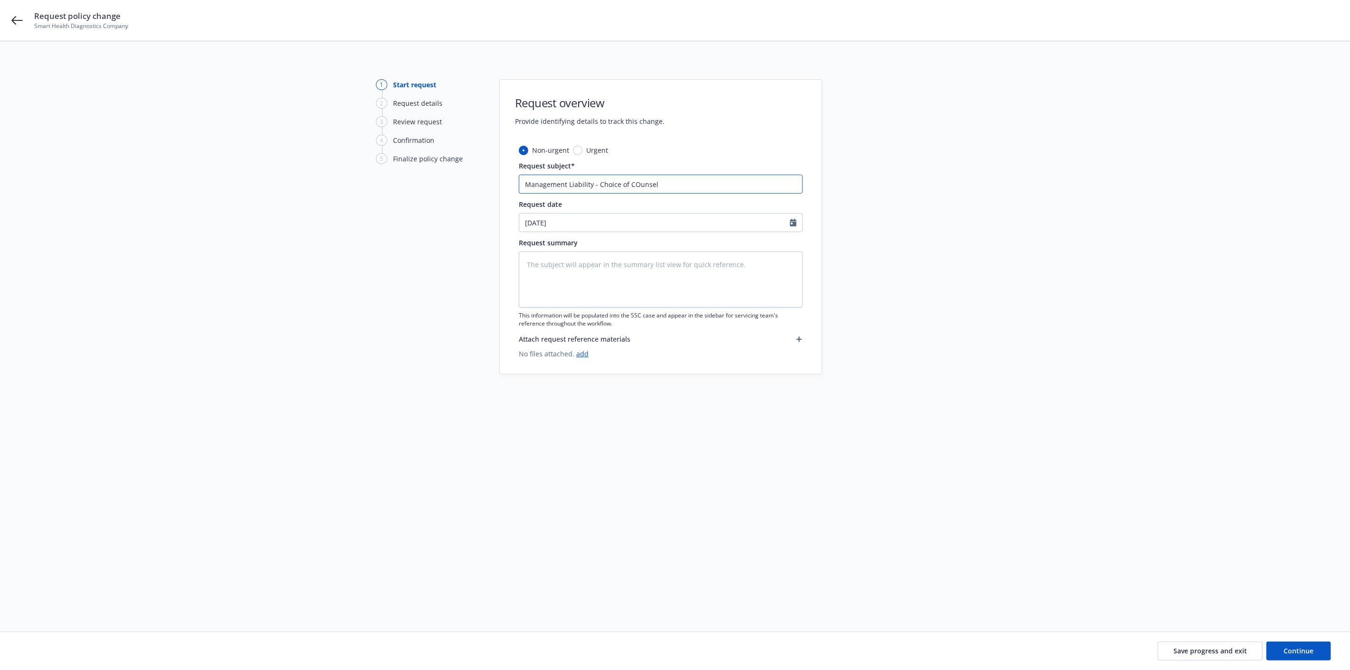
type input "Management Liability - Choice of"
type textarea "x"
type input "Management Liability - Choice of C"
type textarea "x"
type input "Management Liability - Choice of Co"
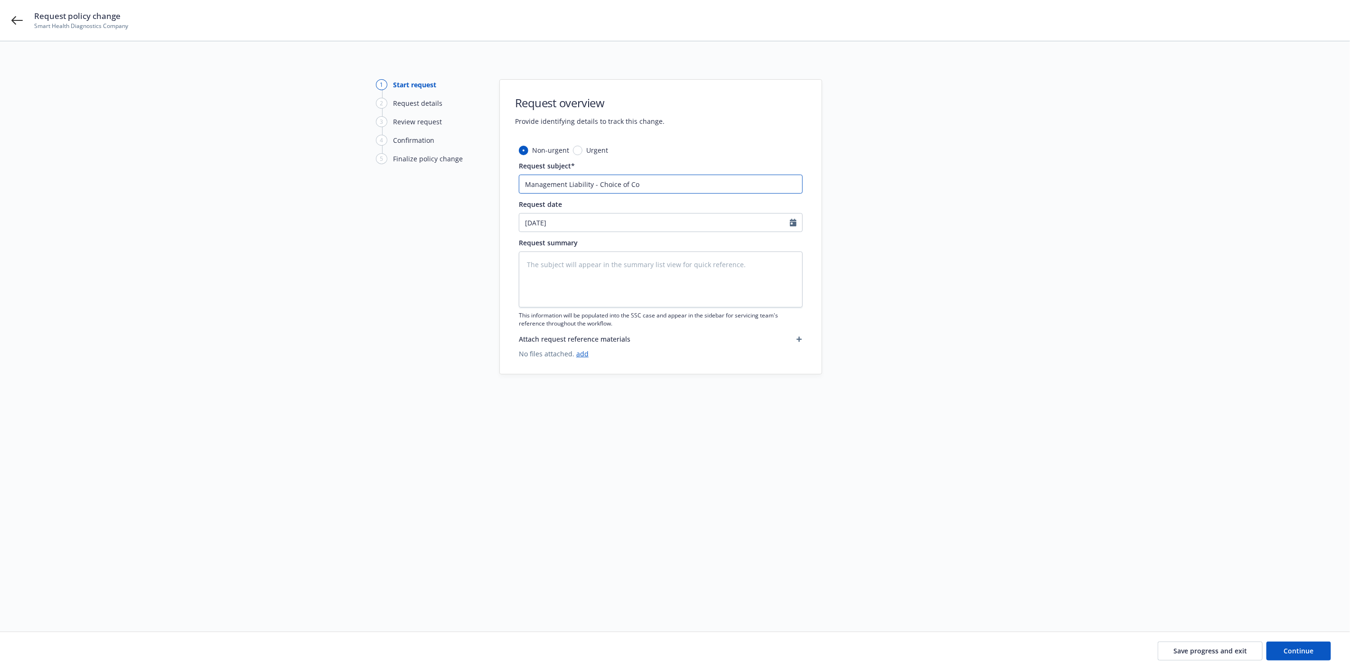
type textarea "x"
type input "Management Liability - Choice of Cou"
type textarea "x"
type input "Management Liability - Choice of Coun"
type textarea "x"
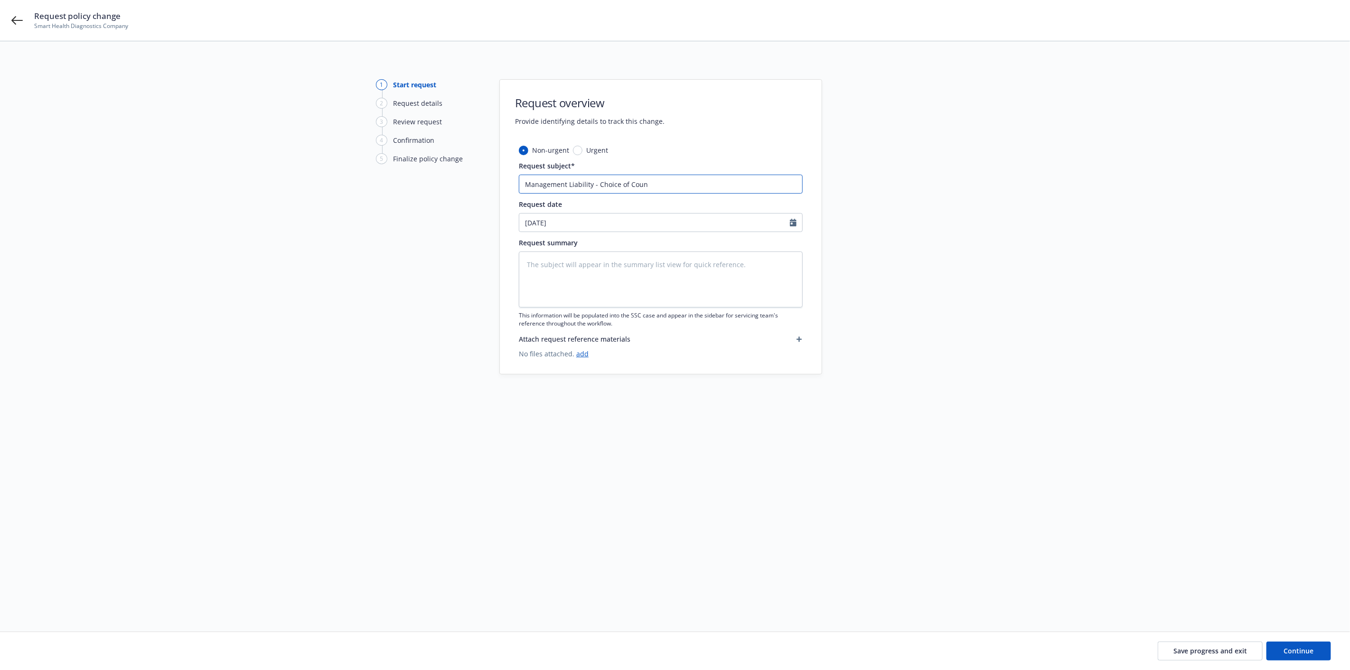
type input "Management Liability - Choice of Couns"
type textarea "x"
type input "Management Liability - Choice of Counse"
type textarea "x"
type input "Management Liability - Choice of Counsel"
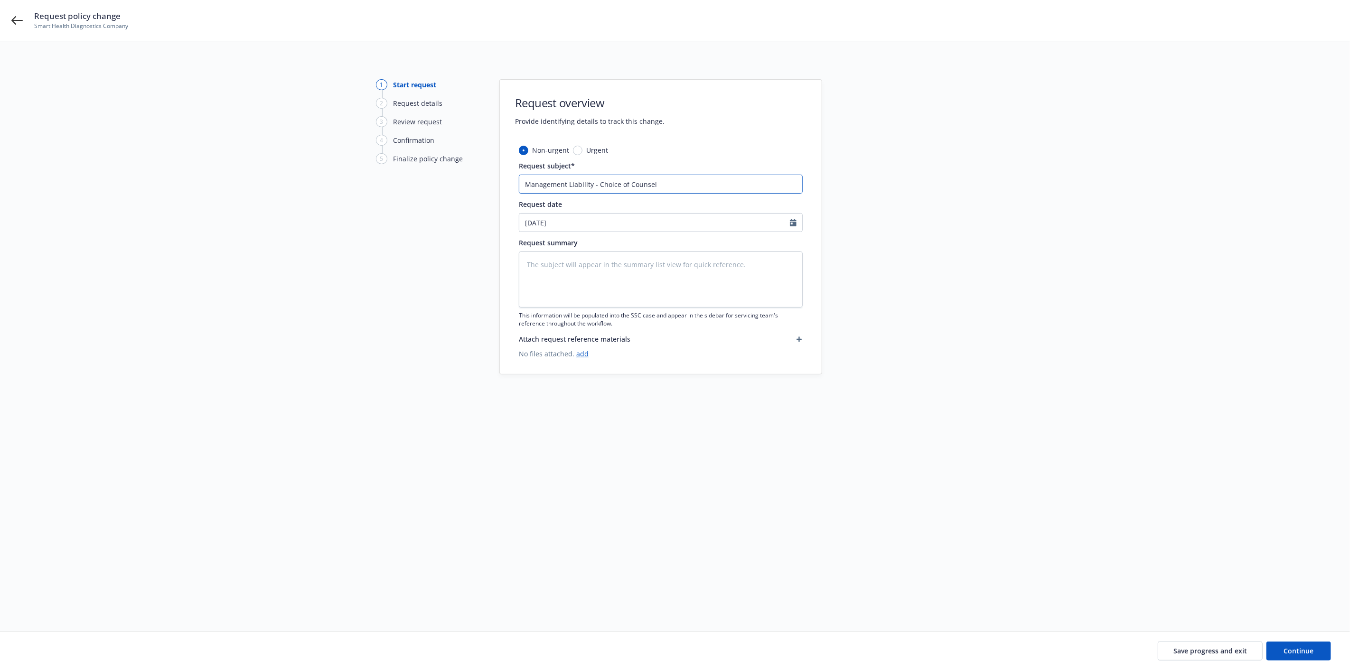
type textarea "x"
type input "Management Liability - Choice of Counsel"
type textarea "x"
type input "Management Liability - Choice of Counsel E"
type textarea "x"
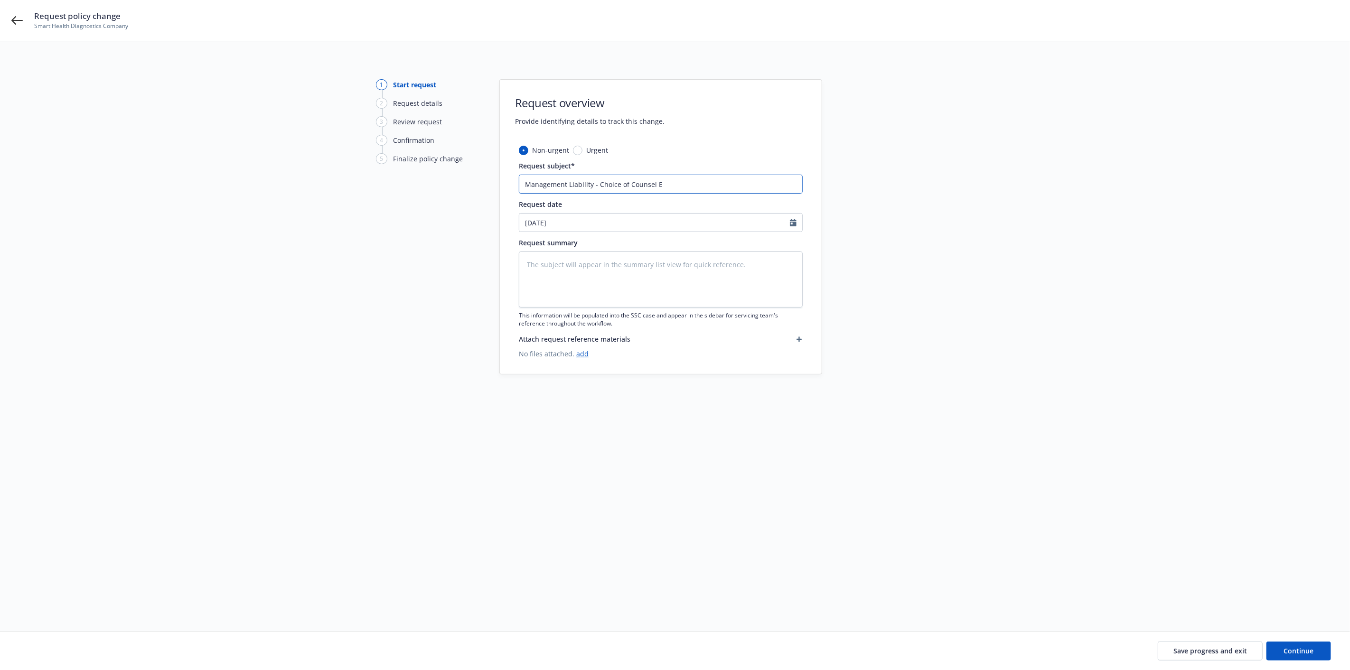
type input "Management Liability - Choice of Counsel Ed"
type textarea "x"
type input "Management Liability - Choice of Counsel E"
type textarea "x"
type input "Management Liability - Choice of Counsel En"
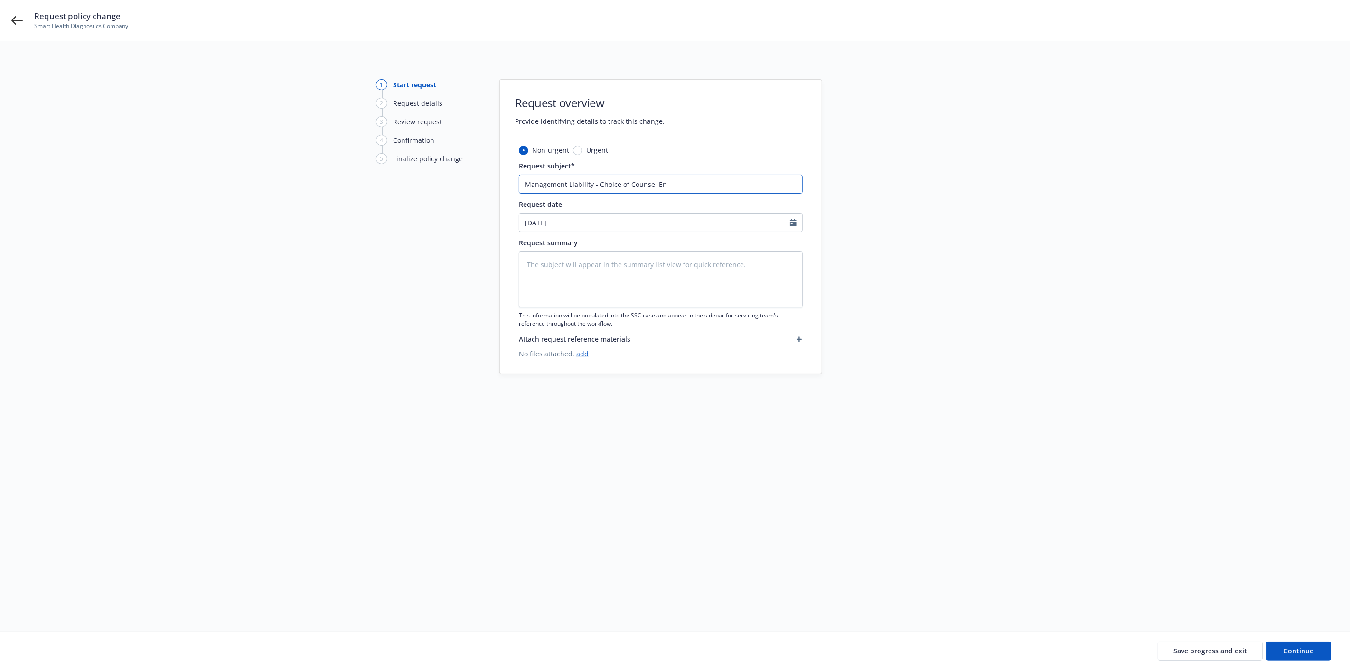
type textarea "x"
type input "Management Liability - Choice of Counsel End"
type textarea "x"
type input "Management Liability - Choice of Counsel Endt"
click at [1185, 651] on span "Save progress and exit" at bounding box center [1210, 651] width 74 height 9
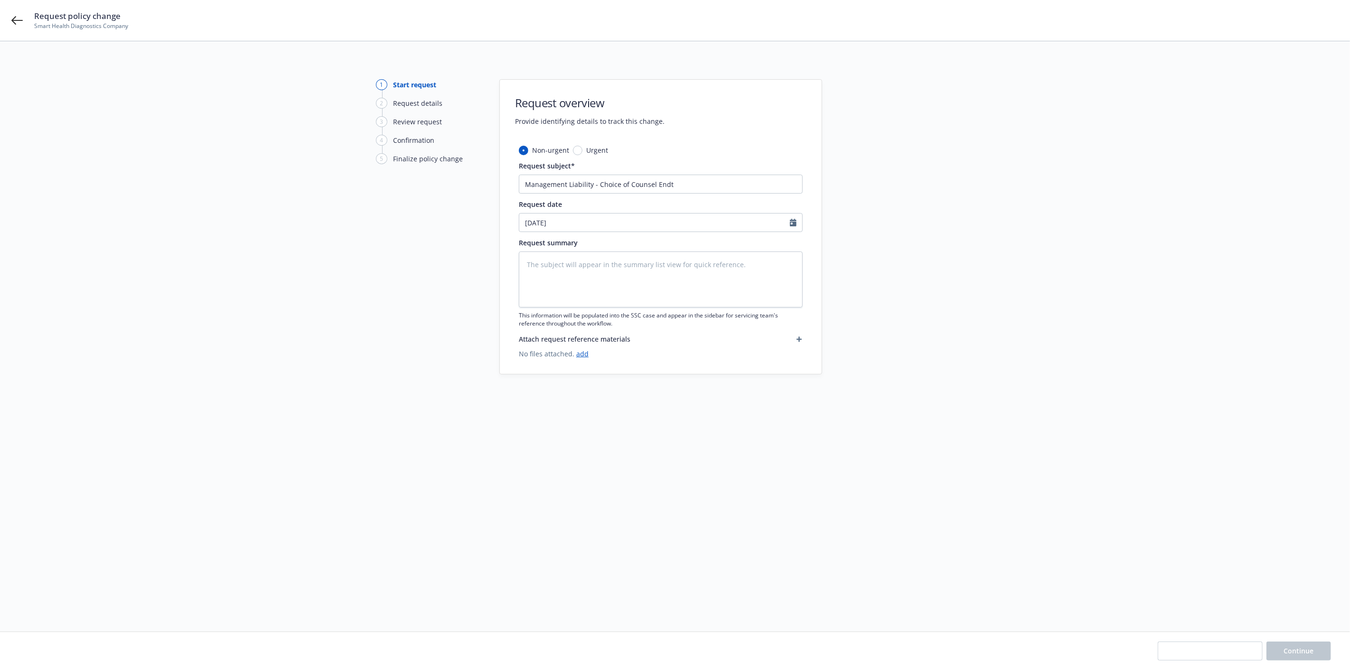
type textarea "x"
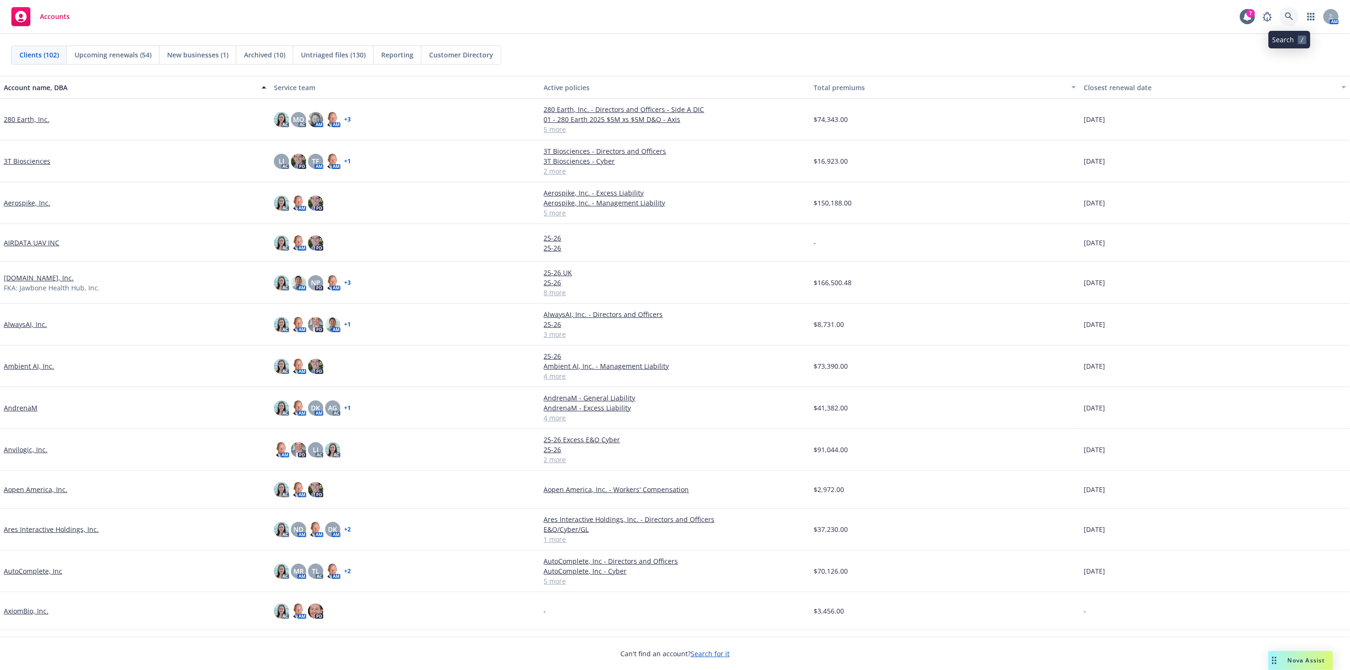
click at [1292, 21] on link at bounding box center [1289, 16] width 19 height 19
